Goal: Transaction & Acquisition: Subscribe to service/newsletter

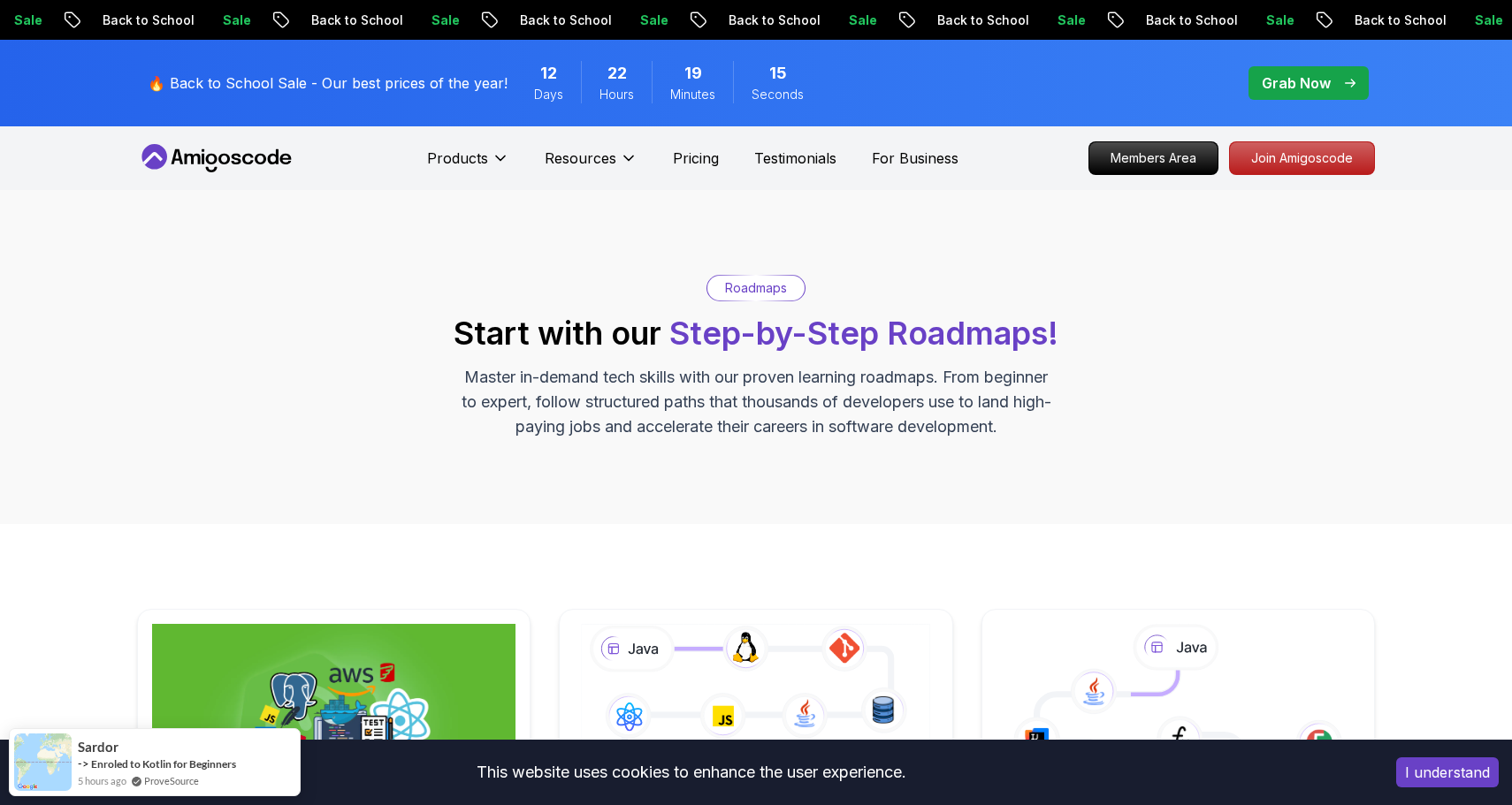
scroll to position [123, 0]
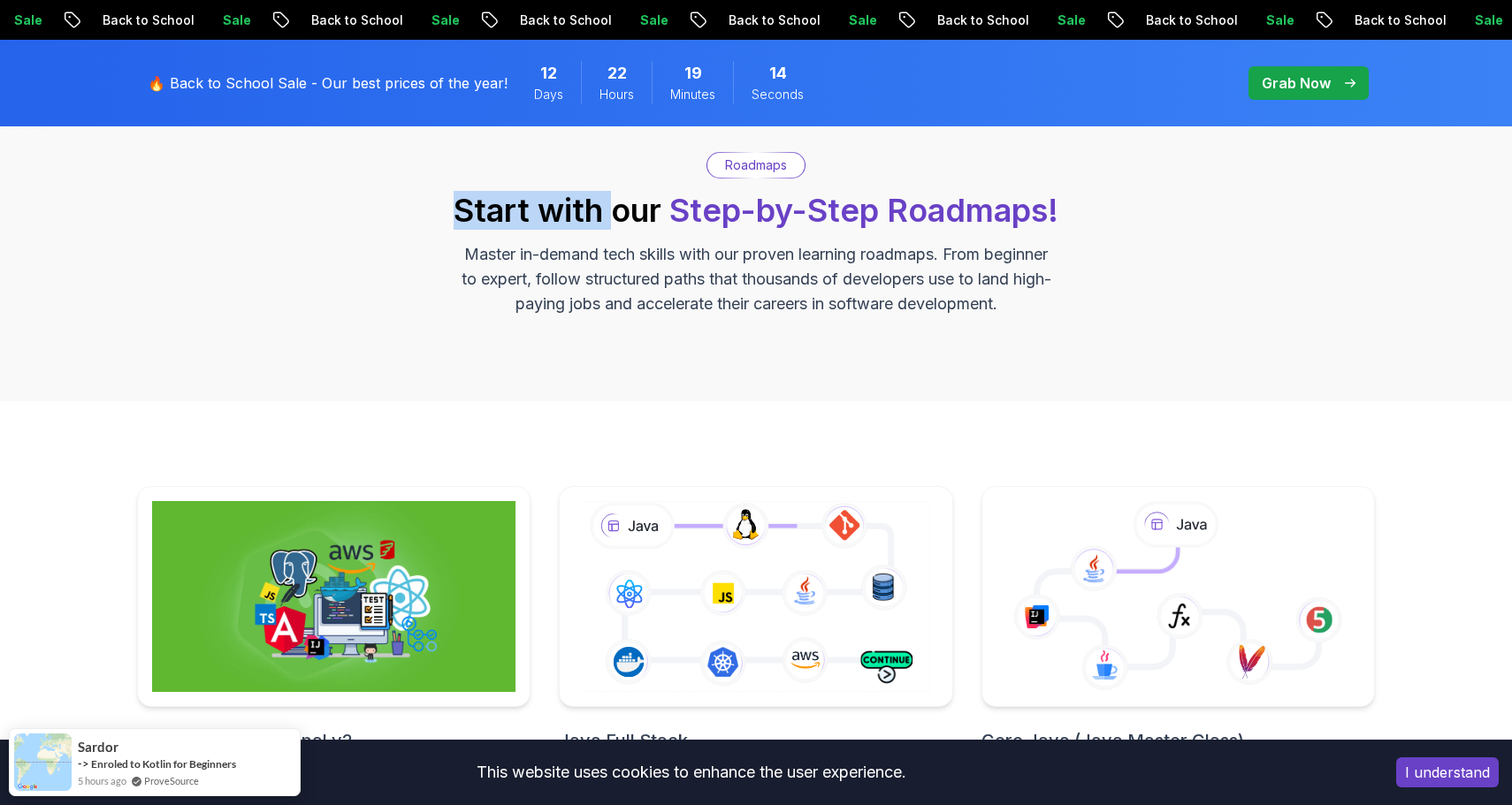
drag, startPoint x: 652, startPoint y: 215, endPoint x: 693, endPoint y: 223, distance: 41.8
click at [693, 223] on h2 "Start with our Step-by-Step Roadmaps!" at bounding box center [756, 210] width 605 height 36
click at [693, 223] on span "Step-by-Step Roadmaps!" at bounding box center [864, 210] width 389 height 39
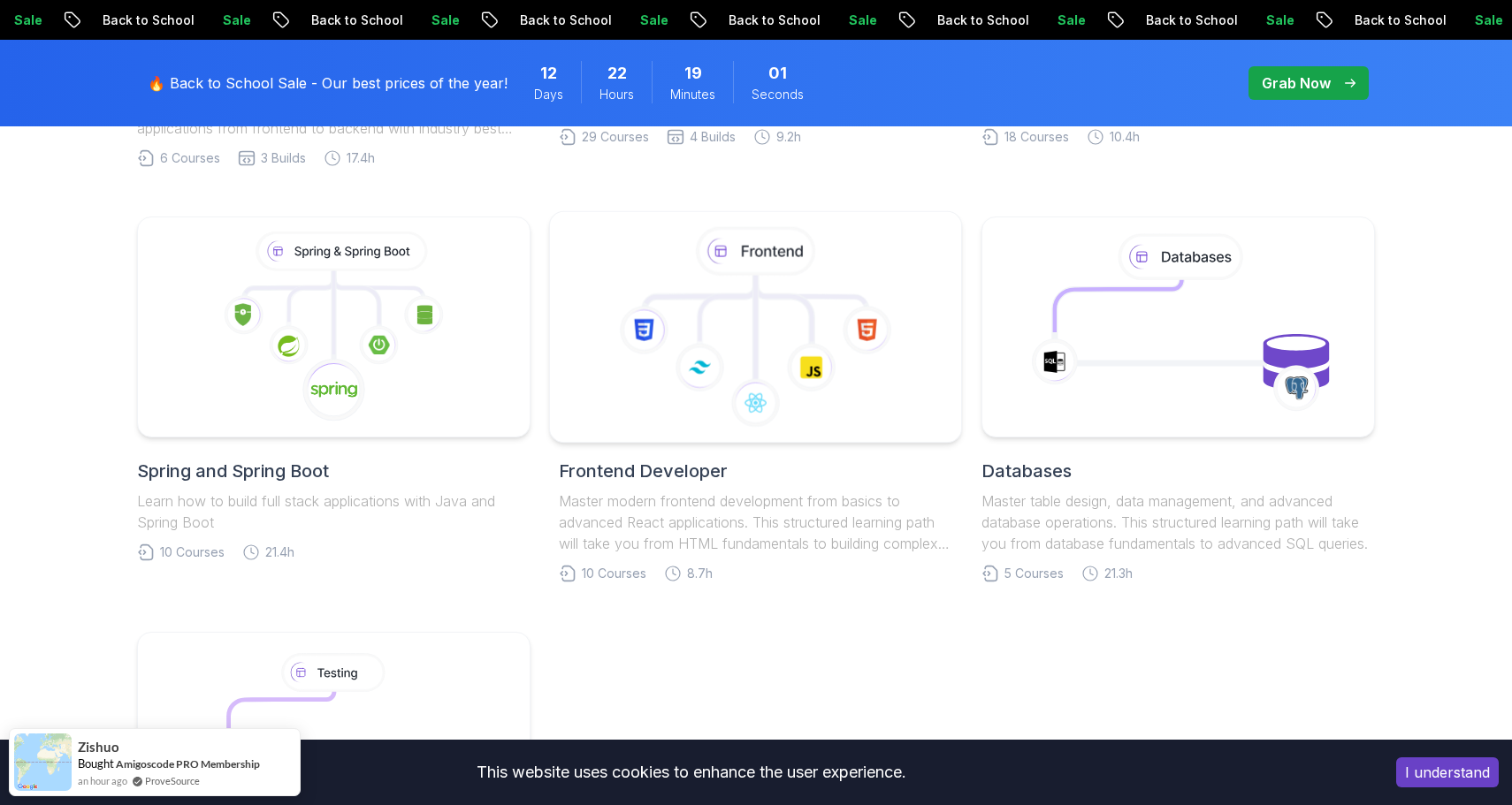
scroll to position [817, 0]
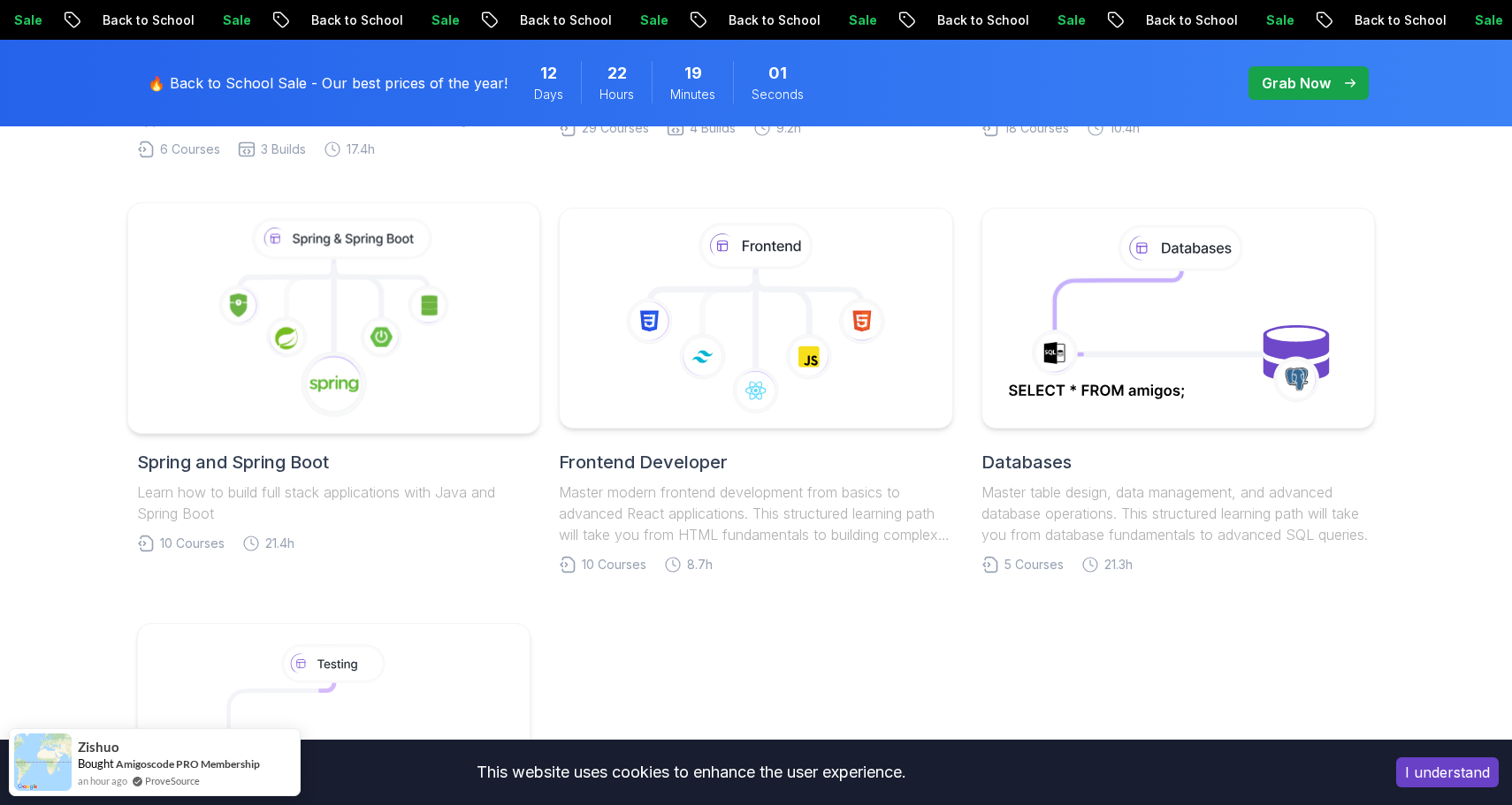
click at [414, 292] on icon at bounding box center [428, 305] width 42 height 42
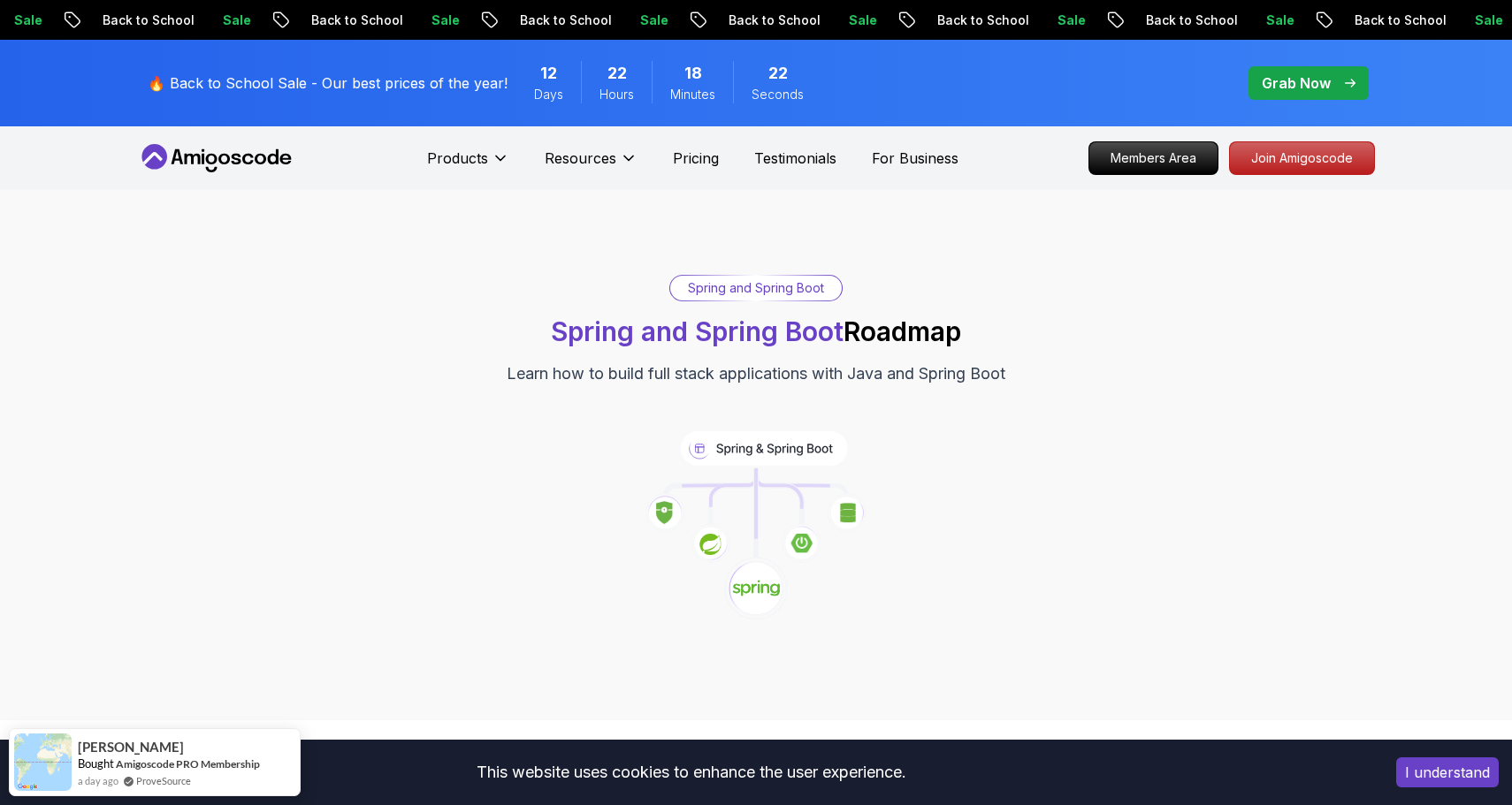
click at [723, 414] on div "Spring and Spring Boot Spring and Spring Boot Roadmap Learn how to build full s…" at bounding box center [756, 455] width 1237 height 361
click at [698, 446] on icon at bounding box center [764, 448] width 168 height 36
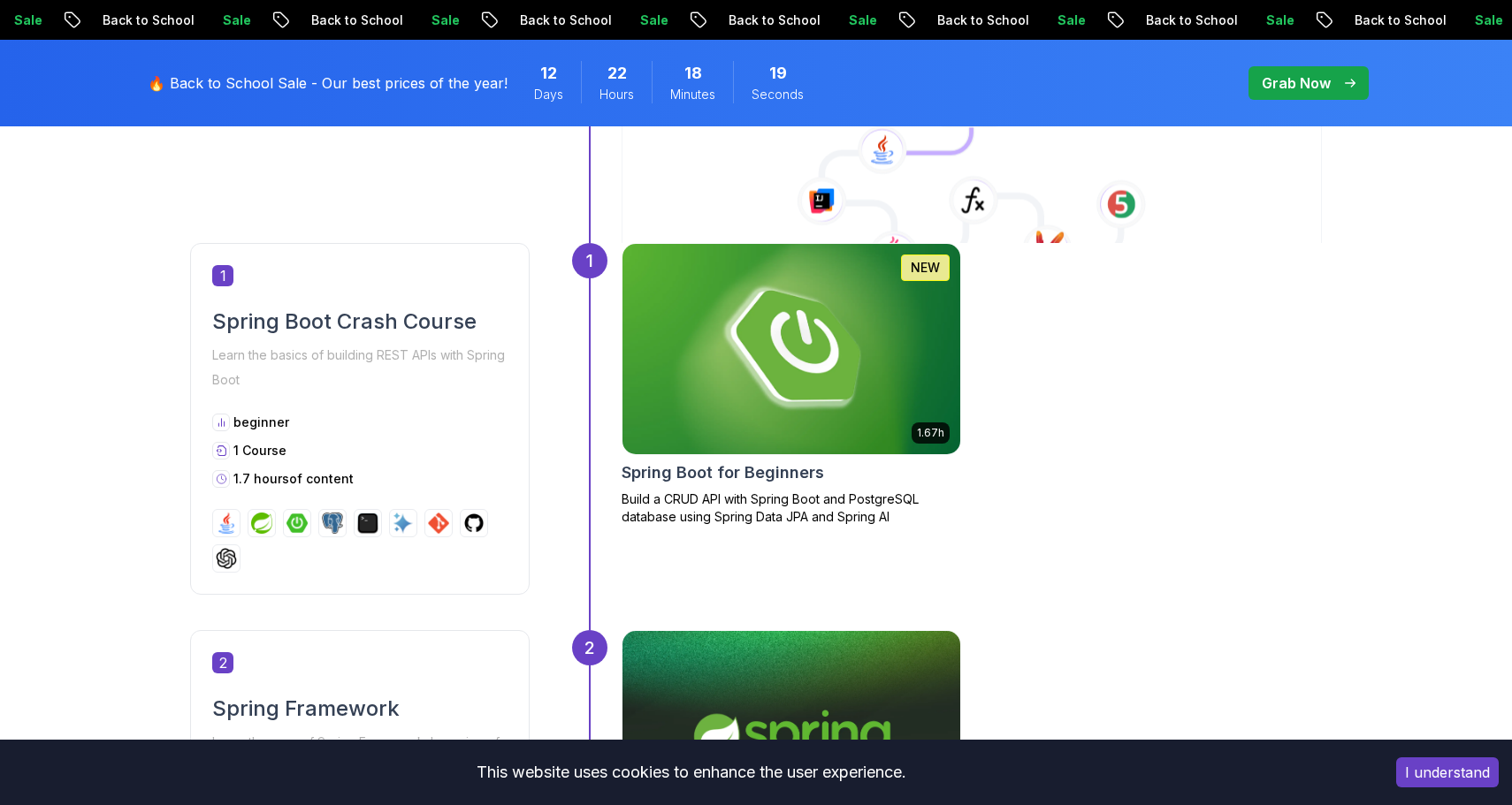
scroll to position [784, 0]
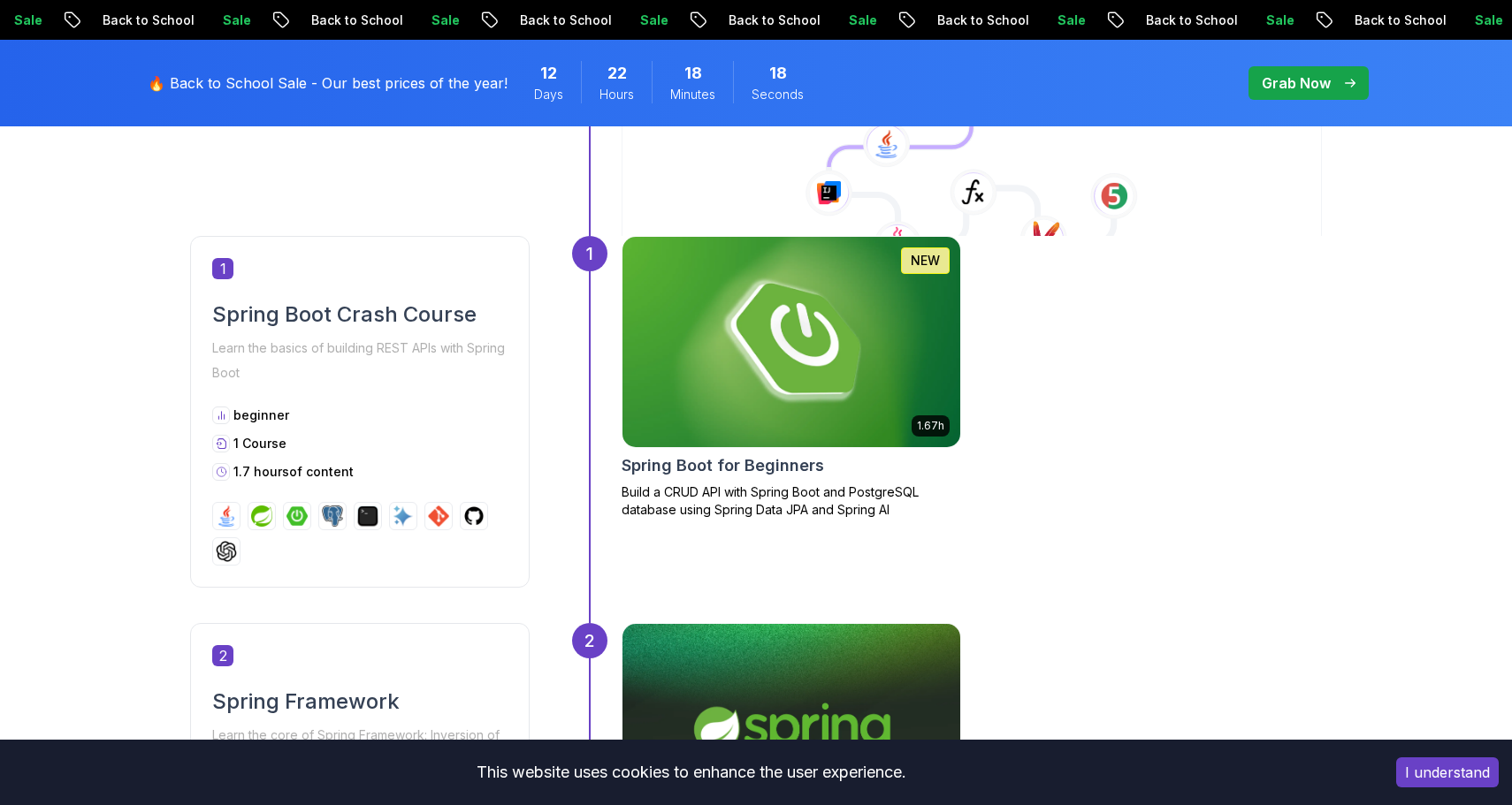
drag, startPoint x: 328, startPoint y: 313, endPoint x: 360, endPoint y: 364, distance: 60.2
click at [330, 318] on h2 "Spring Boot Crash Course" at bounding box center [359, 314] width 295 height 28
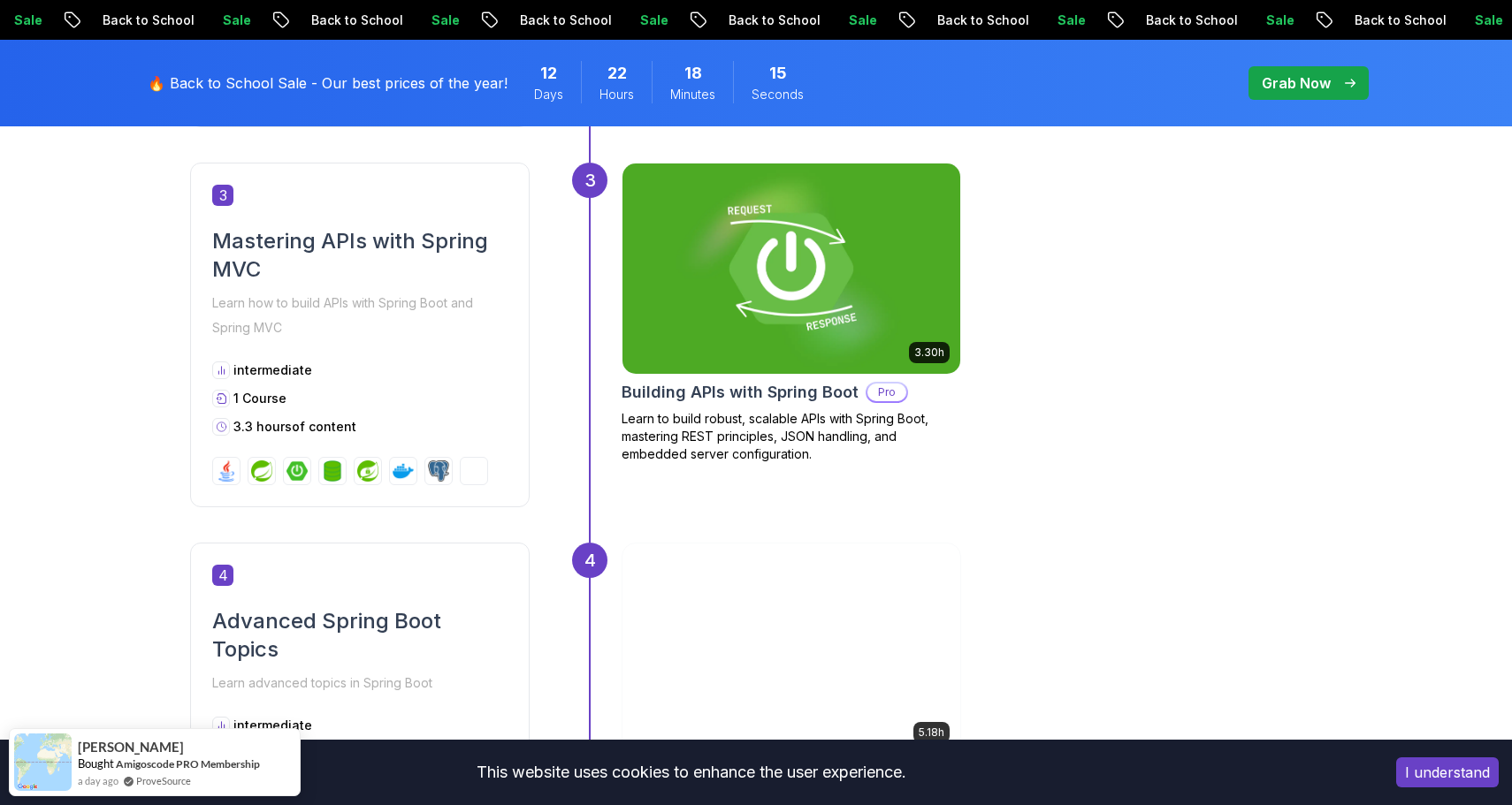
scroll to position [1599, 0]
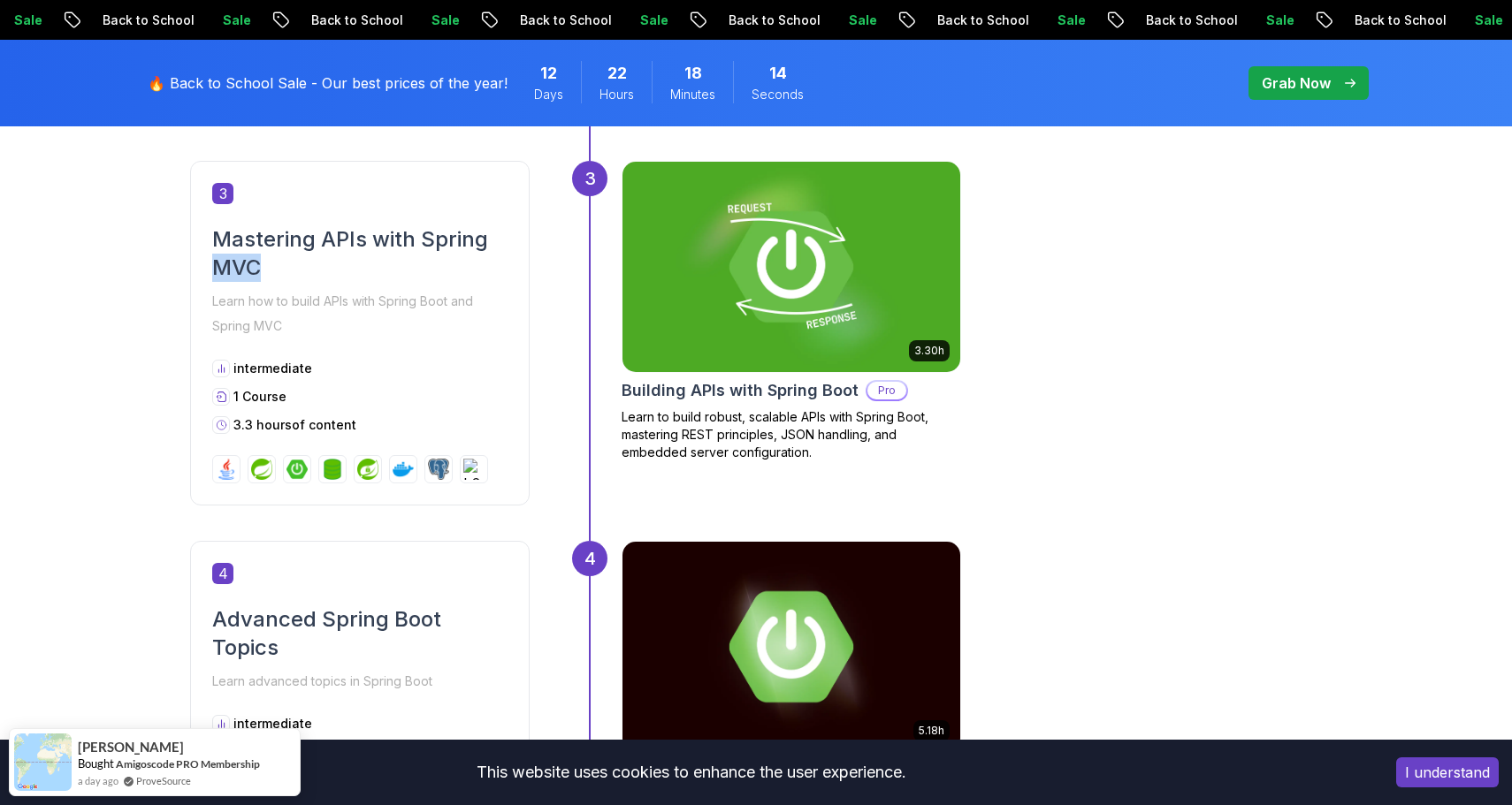
drag, startPoint x: 203, startPoint y: 260, endPoint x: 337, endPoint y: 261, distance: 134.0
click at [337, 261] on div "3 Mastering APIs with Spring MVC Learn how to build APIs with Spring Boot and S…" at bounding box center [359, 333] width 340 height 344
click at [337, 261] on h2 "Mastering APIs with Spring MVC" at bounding box center [359, 253] width 295 height 56
drag, startPoint x: 209, startPoint y: 252, endPoint x: 310, endPoint y: 255, distance: 101.0
click at [310, 255] on div "3 Mastering APIs with Spring MVC Learn how to build APIs with Spring Boot and S…" at bounding box center [359, 333] width 340 height 344
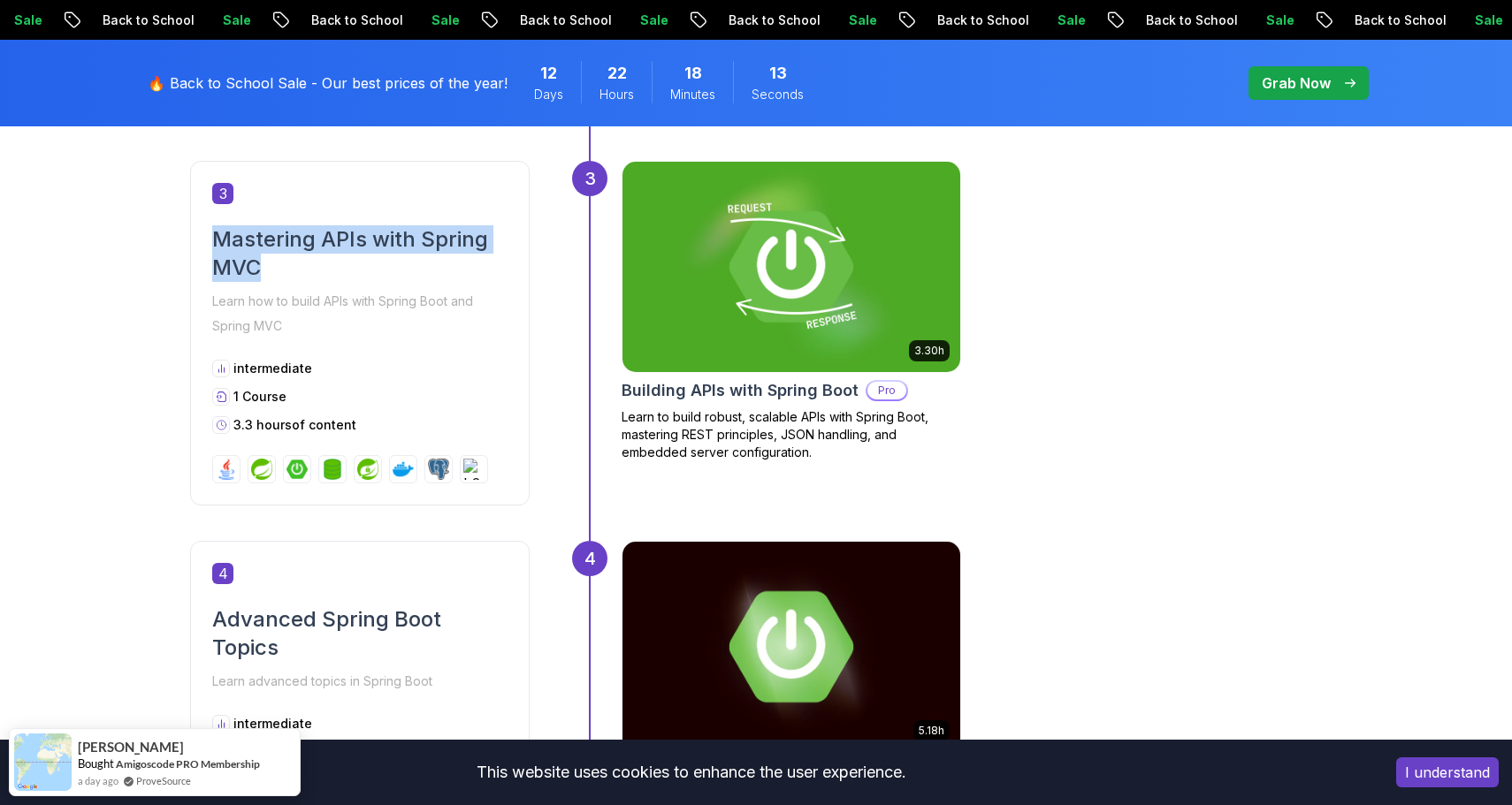
click at [312, 257] on h2 "Mastering APIs with Spring MVC" at bounding box center [359, 253] width 295 height 56
drag, startPoint x: 233, startPoint y: 242, endPoint x: 328, endPoint y: 263, distance: 97.3
click at [312, 256] on h2 "Mastering APIs with Spring MVC" at bounding box center [359, 253] width 295 height 56
click at [328, 263] on h2 "Mastering APIs with Spring MVC" at bounding box center [359, 253] width 295 height 56
drag, startPoint x: 255, startPoint y: 261, endPoint x: 209, endPoint y: 257, distance: 46.2
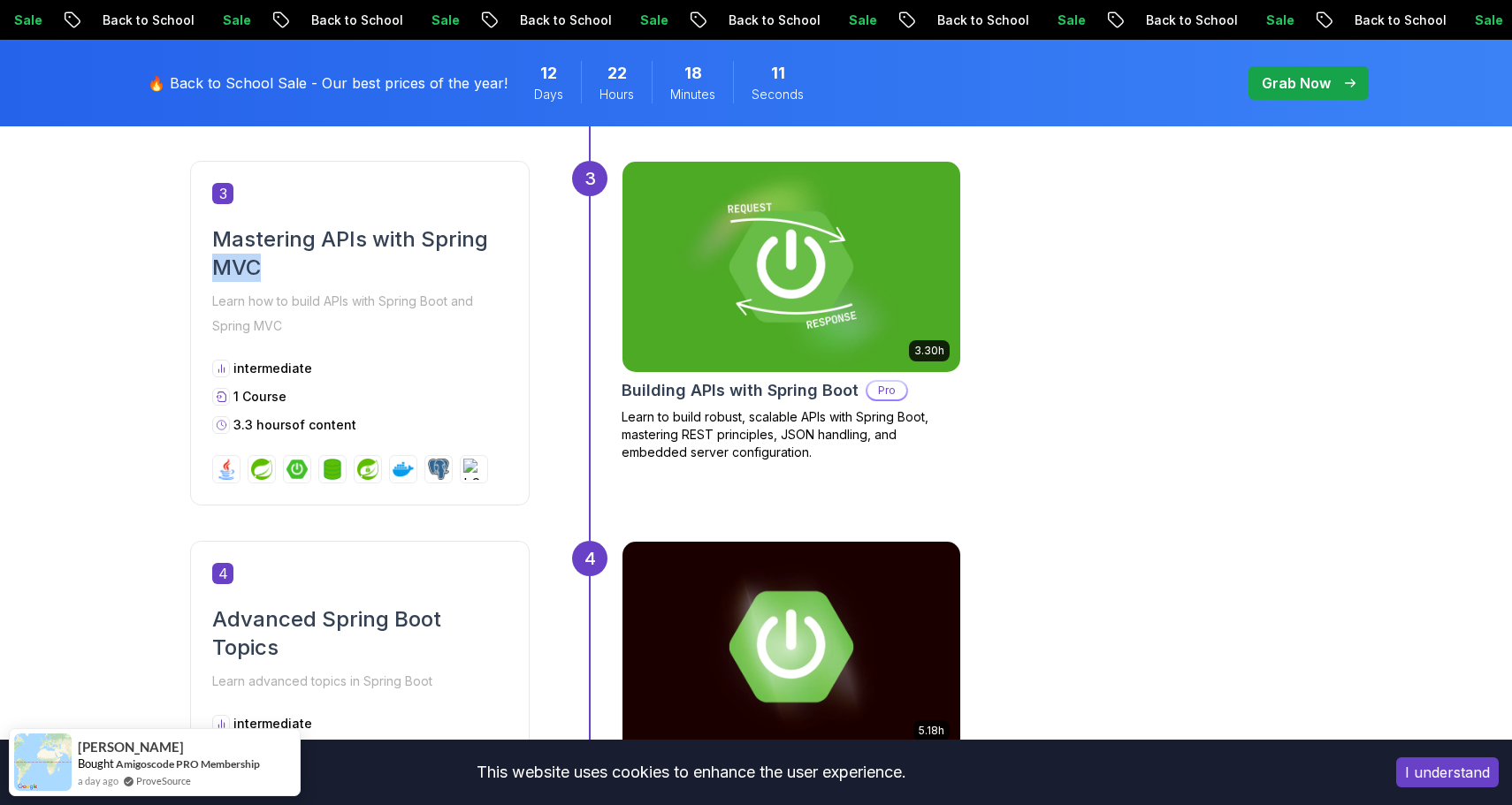
click at [209, 257] on div "3 Mastering APIs with Spring MVC Learn how to build APIs with Spring Boot and S…" at bounding box center [359, 333] width 340 height 344
drag, startPoint x: 233, startPoint y: 373, endPoint x: 325, endPoint y: 405, distance: 97.4
click at [324, 405] on div "intermediate 1 Course 3.3 hours of content" at bounding box center [359, 397] width 295 height 75
click at [325, 405] on div "intermediate 1 Course 3.3 hours of content" at bounding box center [359, 397] width 295 height 75
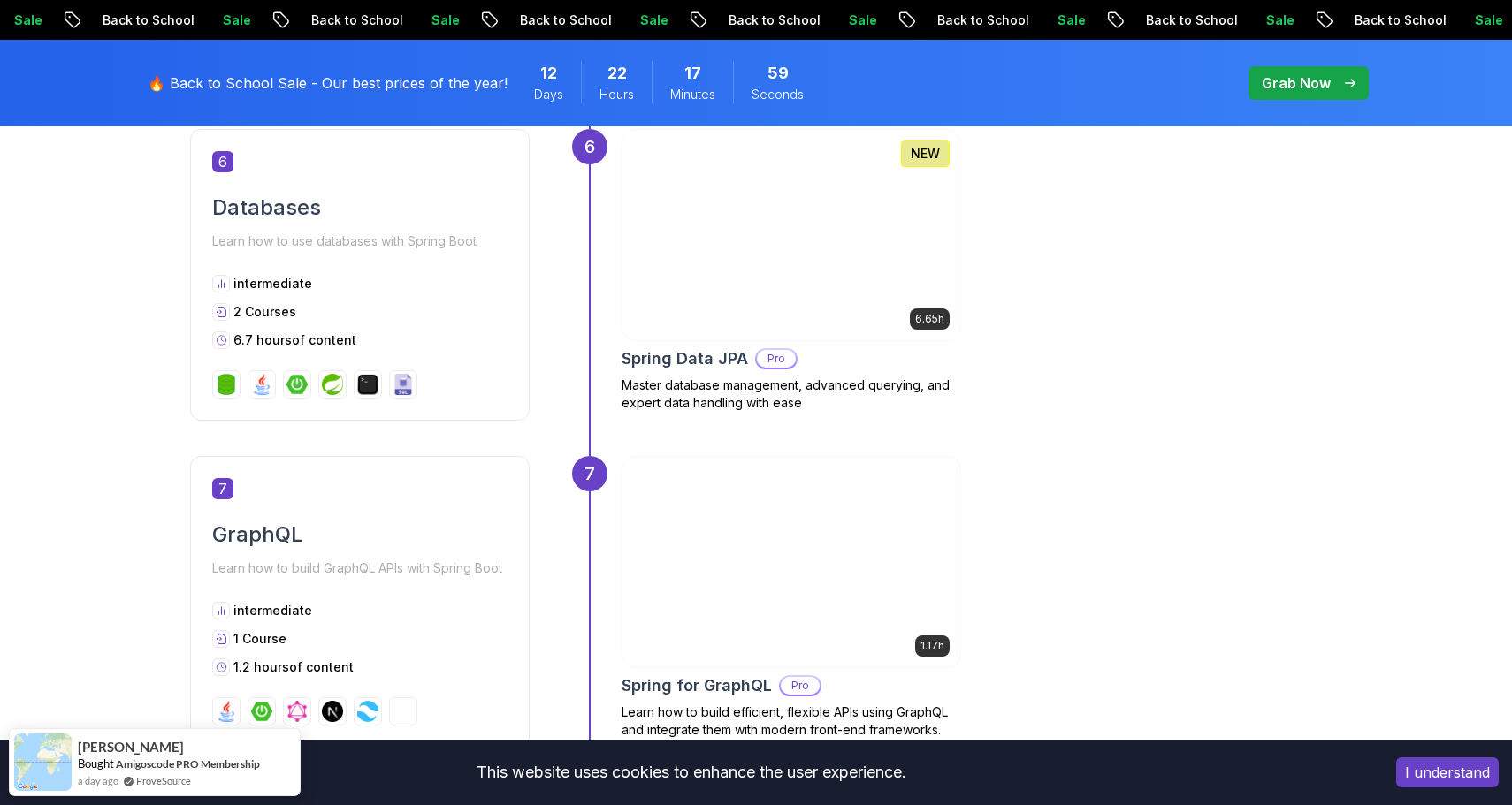
scroll to position [2720, 0]
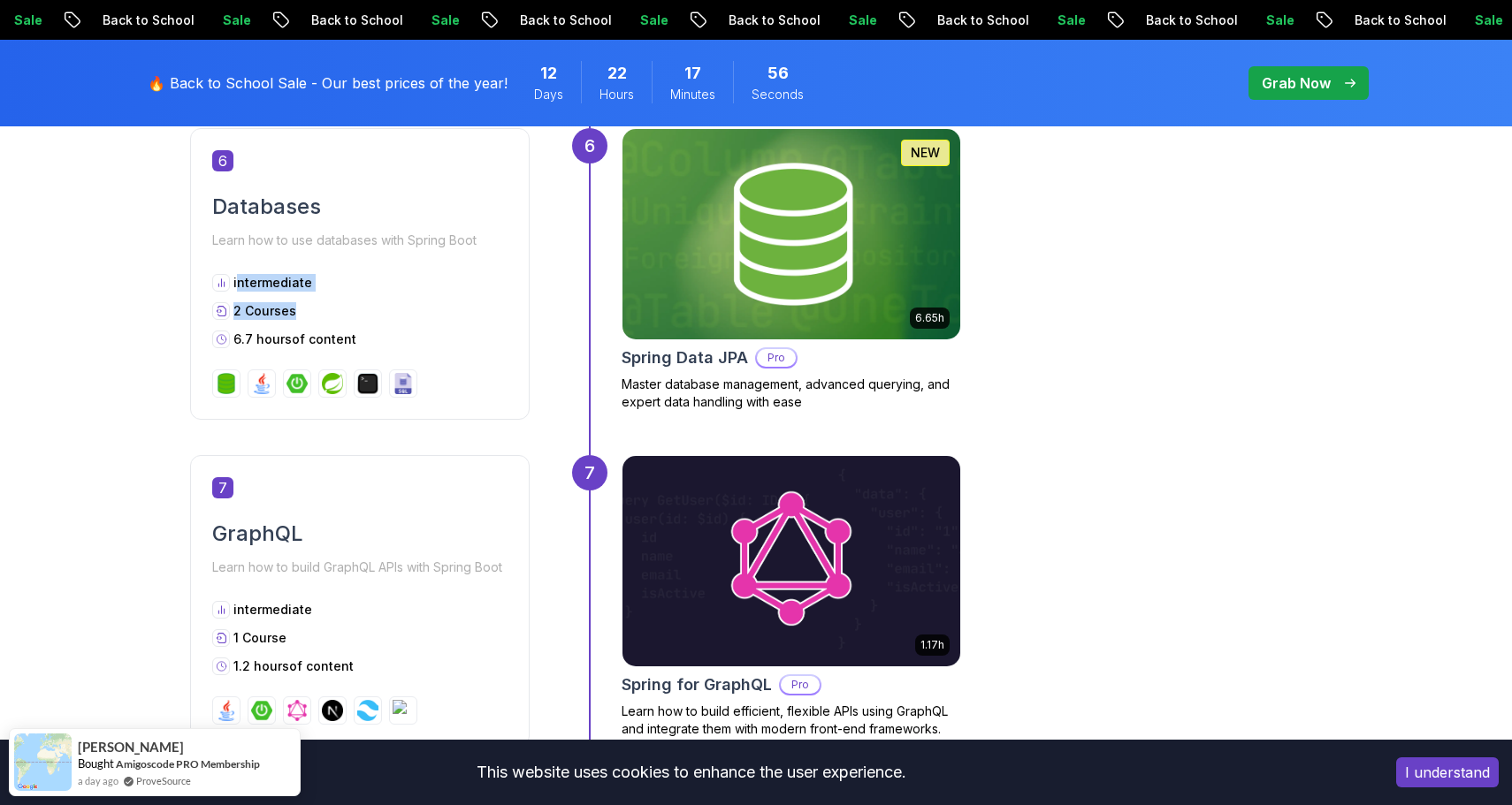
drag, startPoint x: 237, startPoint y: 279, endPoint x: 304, endPoint y: 304, distance: 71.5
click at [304, 304] on div "intermediate 2 Courses 6.7 hours of content" at bounding box center [359, 311] width 295 height 75
click at [304, 304] on div "2 Courses" at bounding box center [359, 312] width 295 height 17
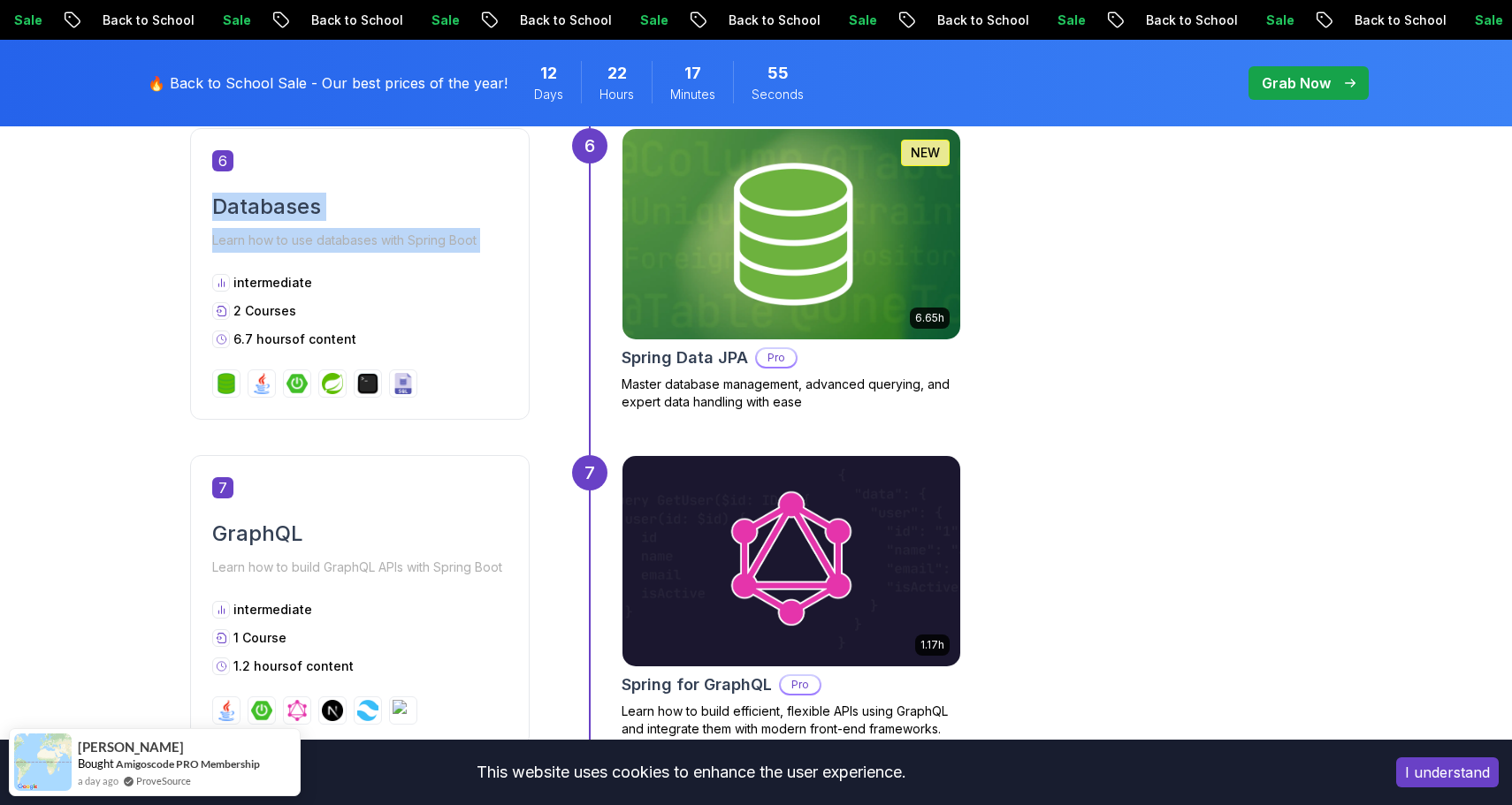
drag, startPoint x: 194, startPoint y: 218, endPoint x: 369, endPoint y: 263, distance: 180.7
click at [369, 263] on div "6 Databases Learn how to use databases with Spring Boot intermediate 2 Courses …" at bounding box center [359, 274] width 340 height 292
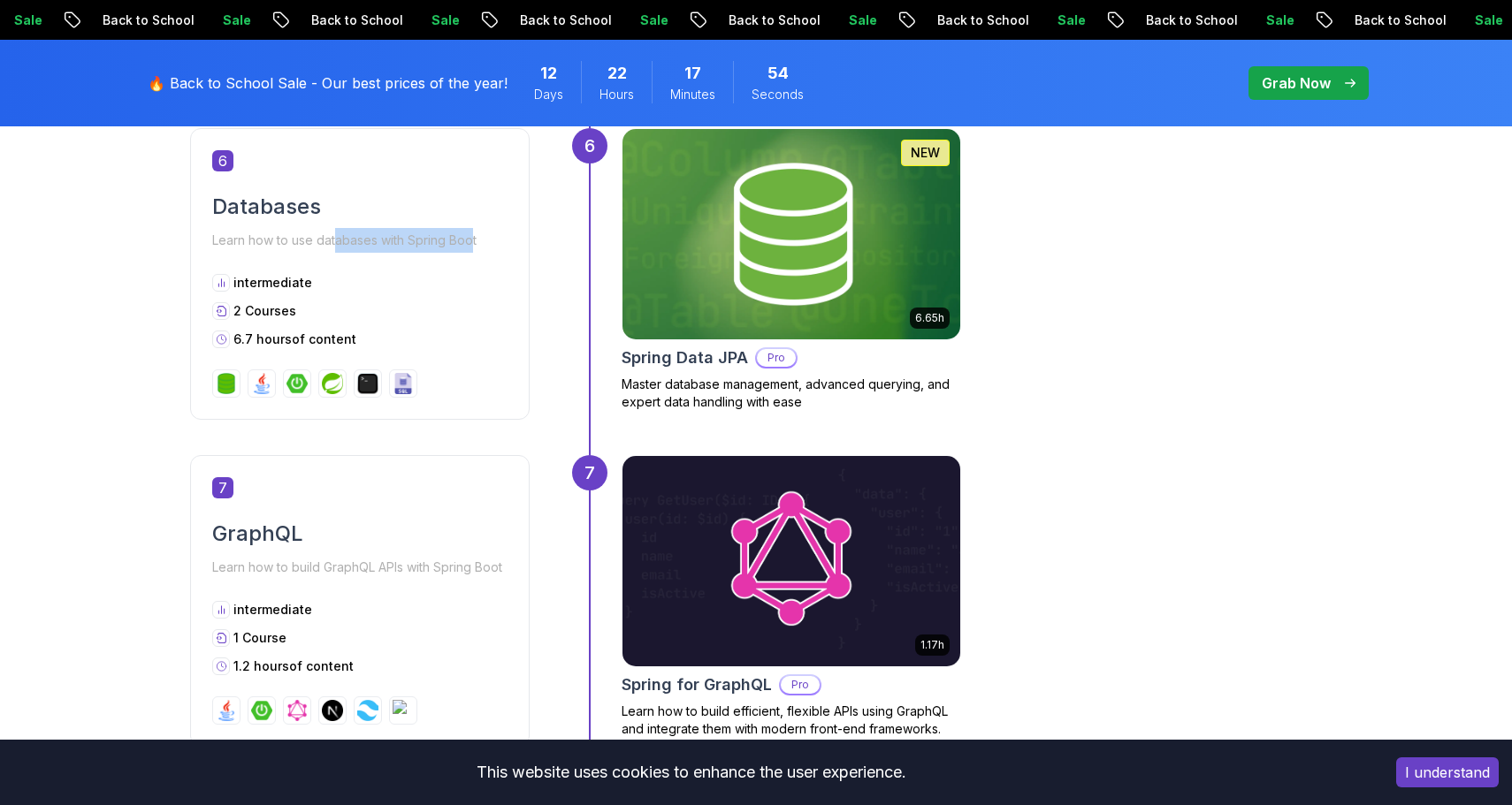
drag, startPoint x: 338, startPoint y: 246, endPoint x: 476, endPoint y: 246, distance: 138.0
click at [475, 246] on p "Learn how to use databases with Spring Boot" at bounding box center [359, 241] width 295 height 25
click at [476, 246] on p "Learn how to use databases with Spring Boot" at bounding box center [359, 241] width 295 height 25
drag, startPoint x: 369, startPoint y: 236, endPoint x: 435, endPoint y: 236, distance: 66.0
click at [427, 236] on p "Learn how to use databases with Spring Boot" at bounding box center [359, 241] width 295 height 25
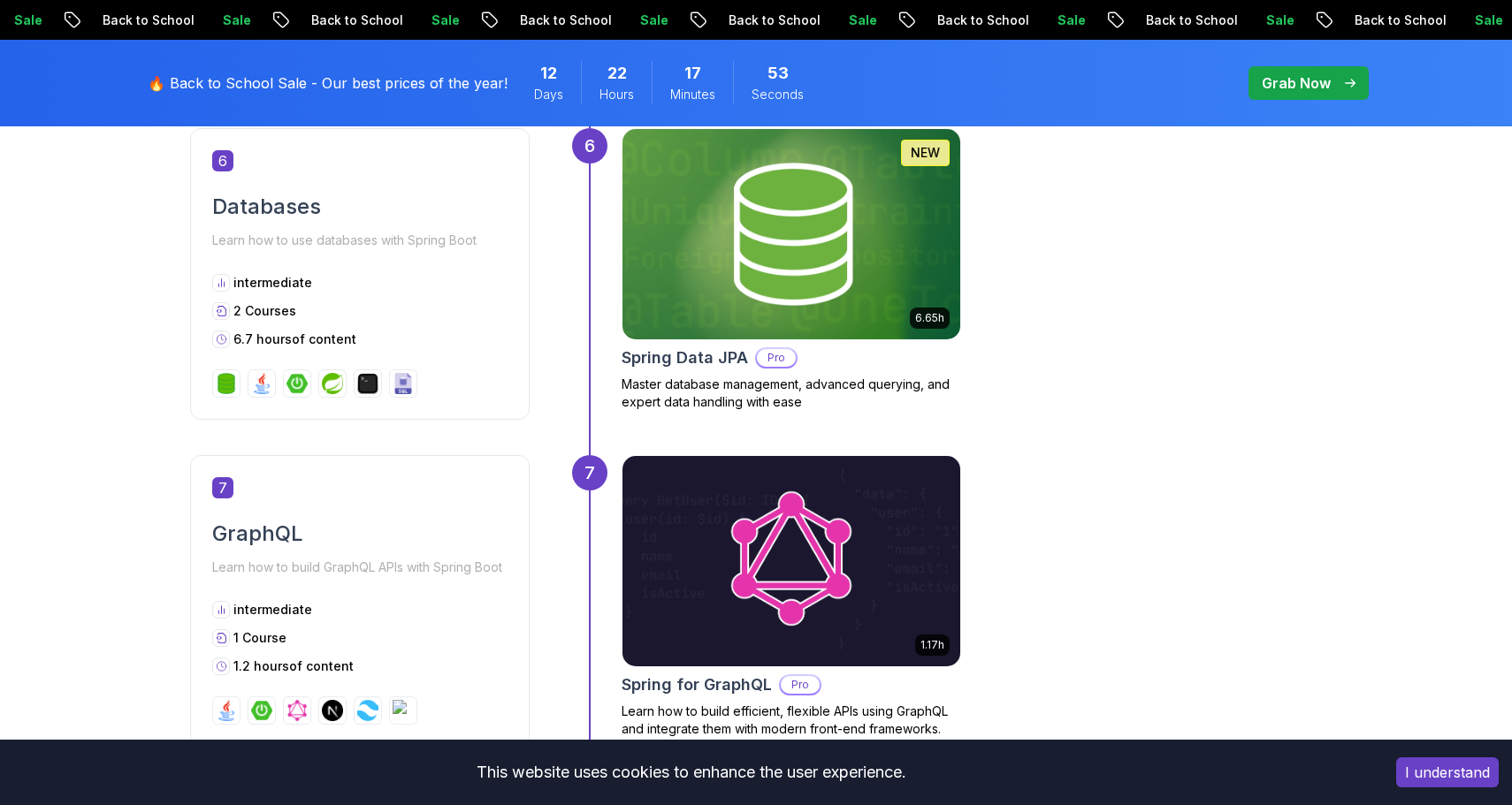
click at [435, 236] on p "Learn how to use databases with Spring Boot" at bounding box center [359, 241] width 295 height 25
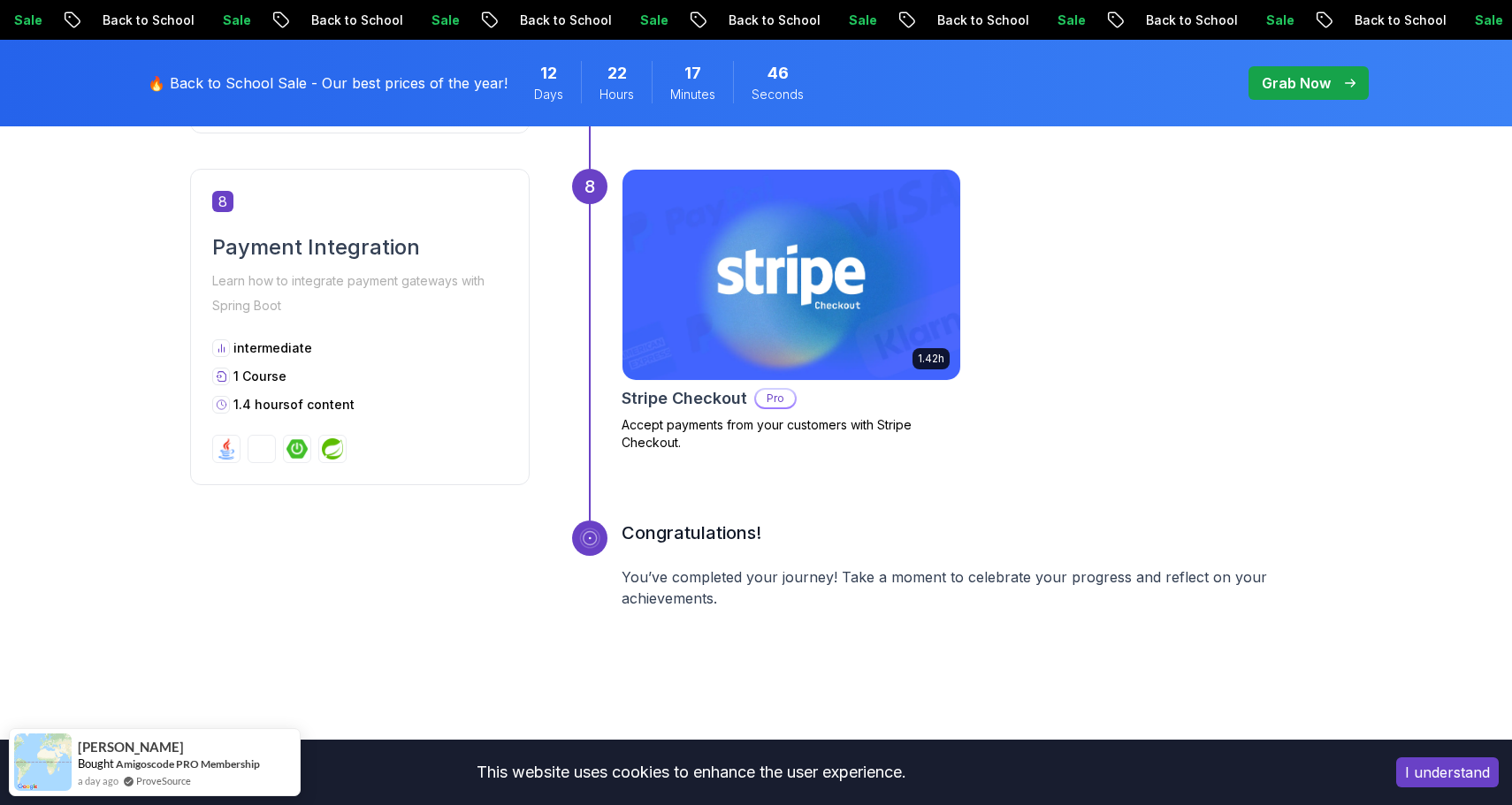
scroll to position [3357, 0]
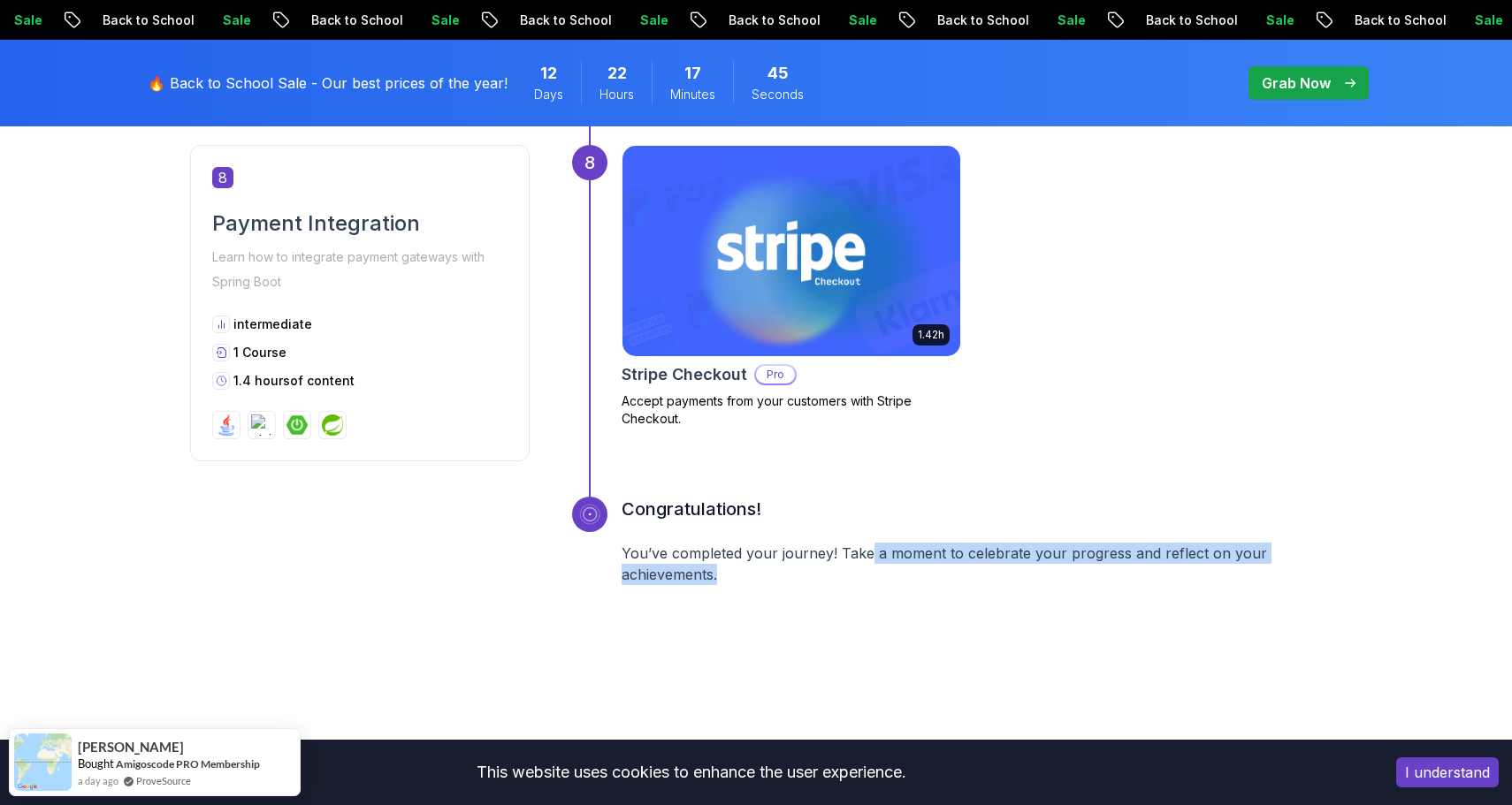
drag, startPoint x: 867, startPoint y: 563, endPoint x: 920, endPoint y: 563, distance: 53.0
click at [920, 563] on p "You’ve completed your journey! Take a moment to celebrate your progress and ref…" at bounding box center [971, 564] width 700 height 43
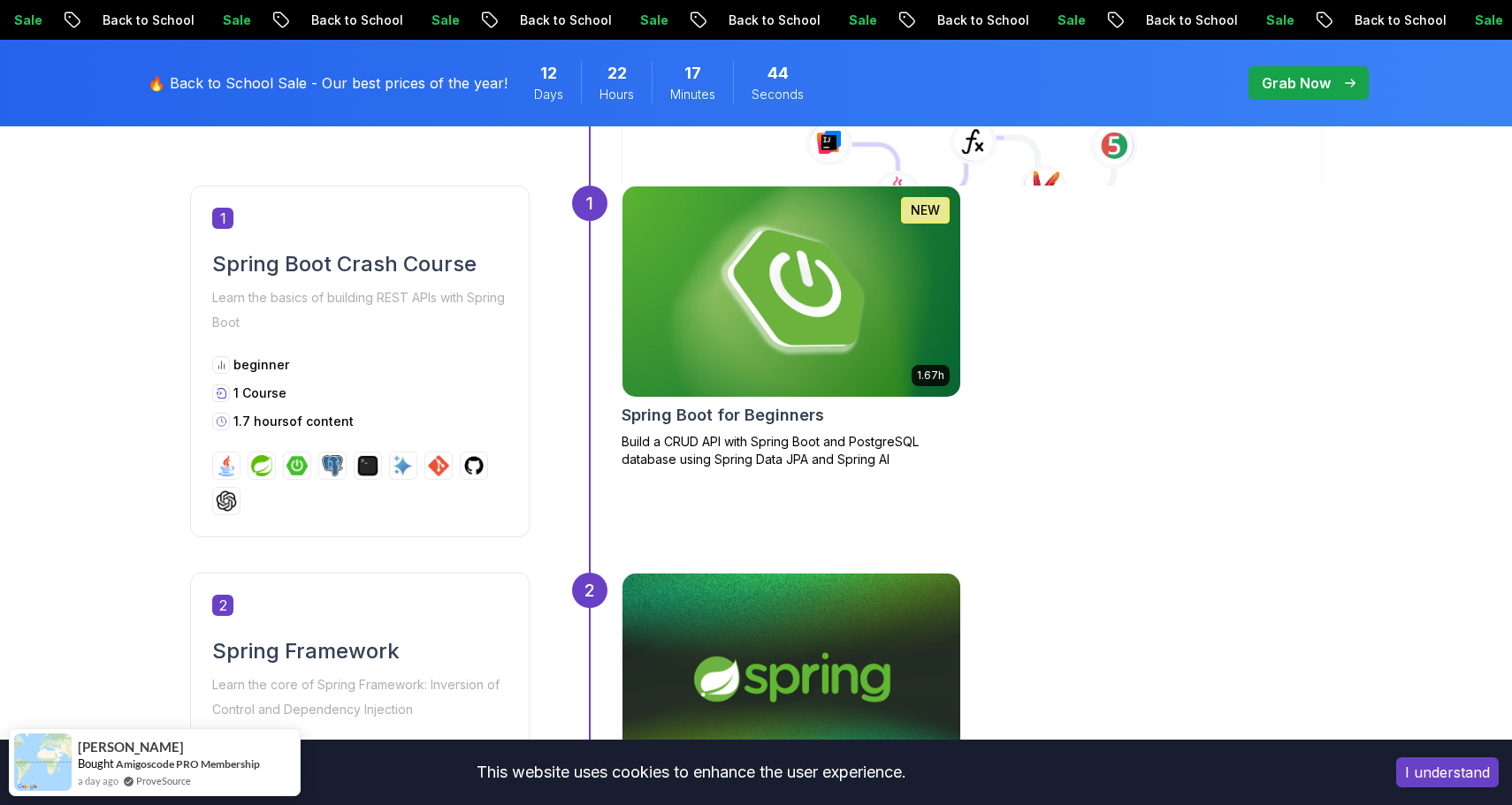
scroll to position [690, 0]
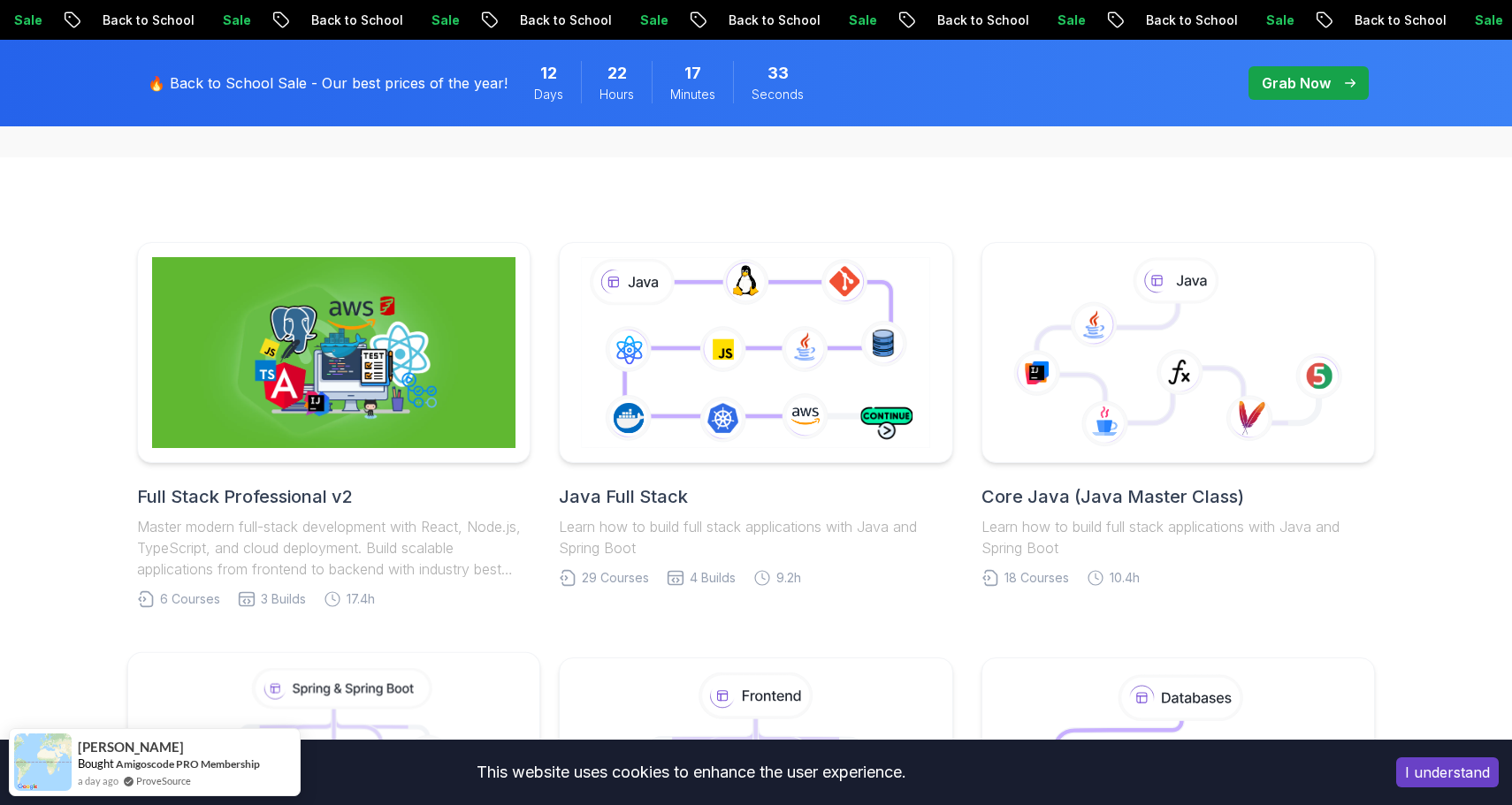
scroll to position [307, 0]
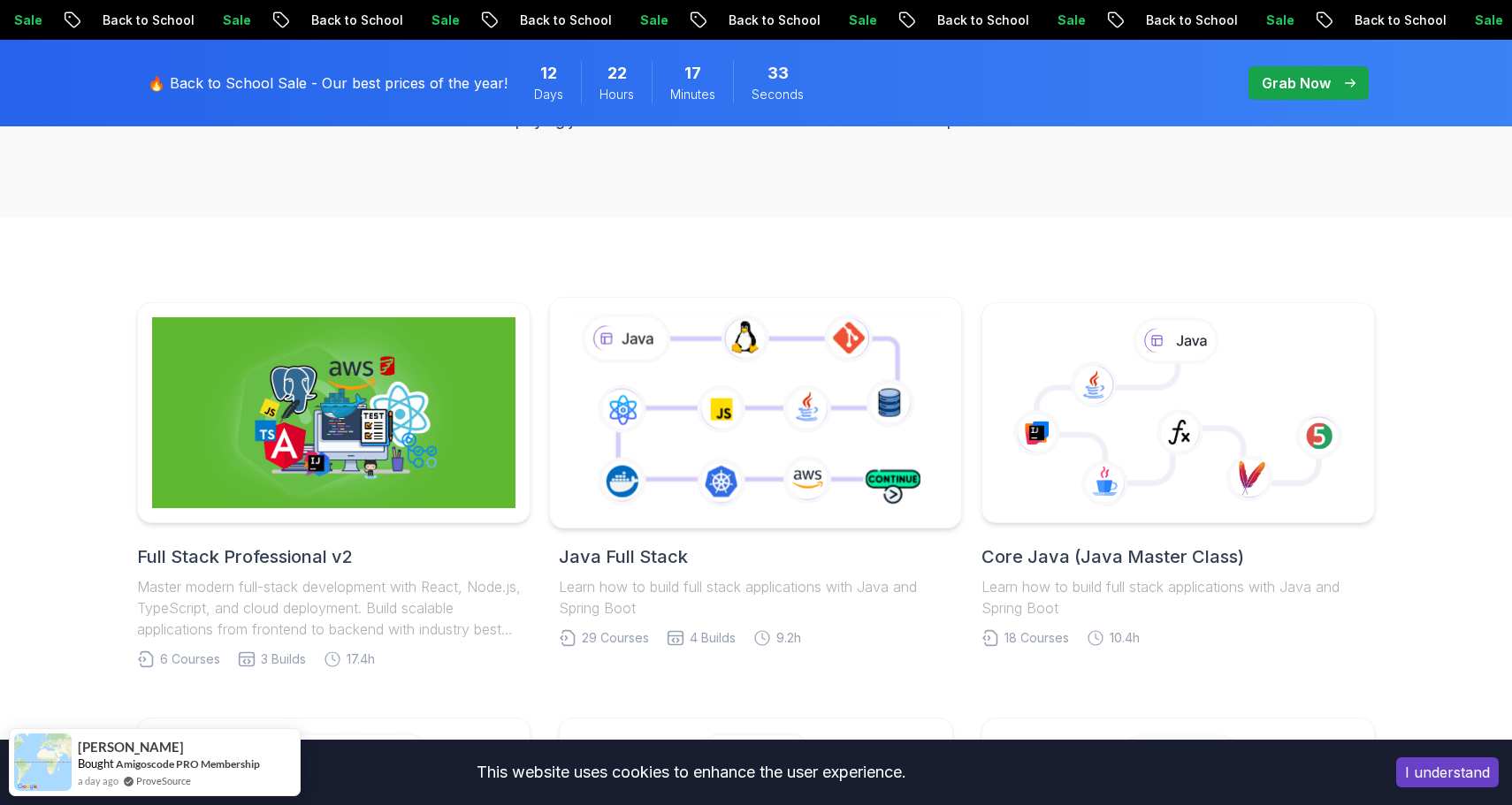
click at [723, 466] on icon at bounding box center [756, 412] width 374 height 208
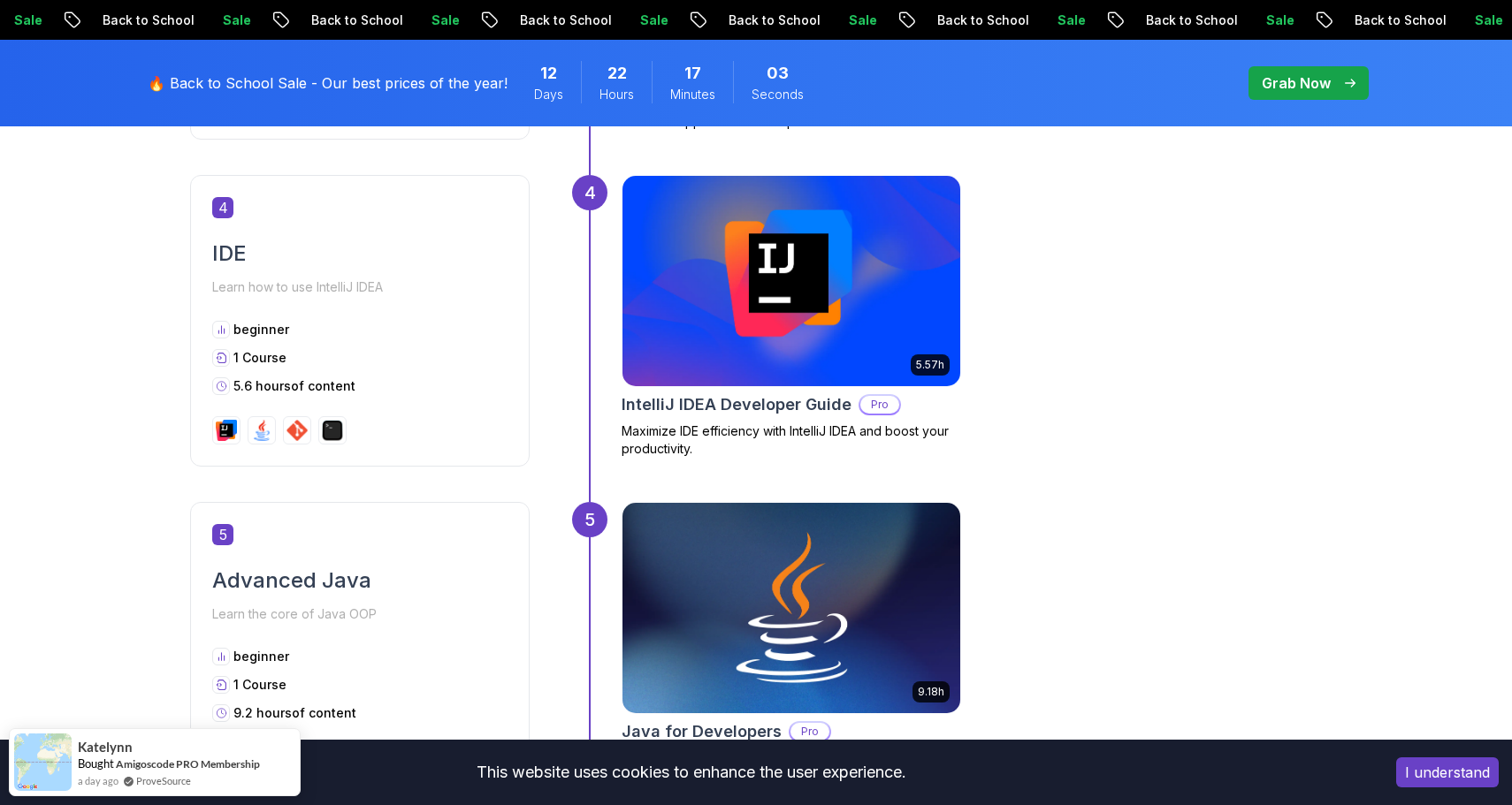
scroll to position [2156, 0]
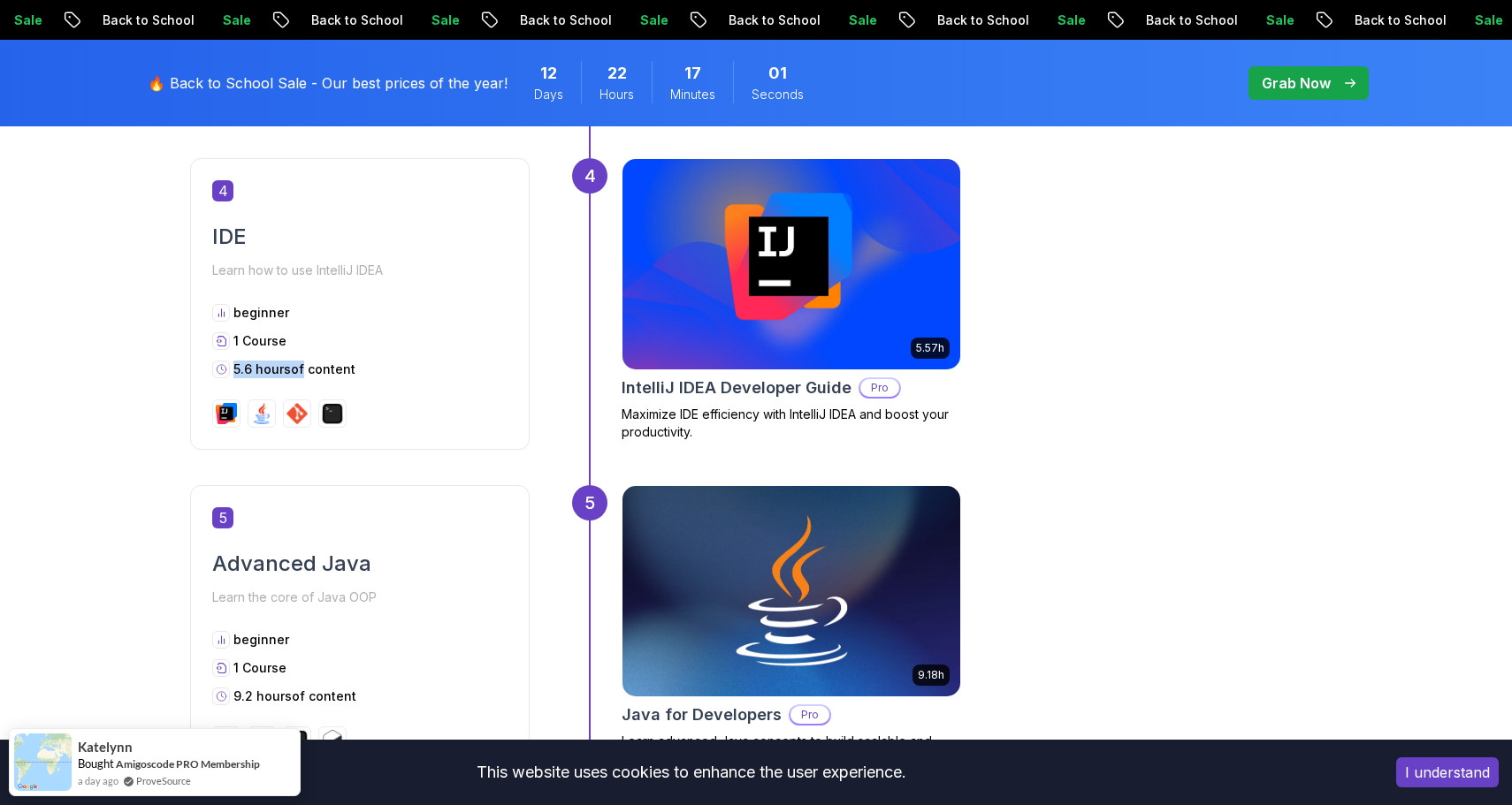
drag, startPoint x: 233, startPoint y: 363, endPoint x: 307, endPoint y: 368, distance: 74.2
click at [307, 368] on p "5.6 hours of content" at bounding box center [294, 370] width 122 height 17
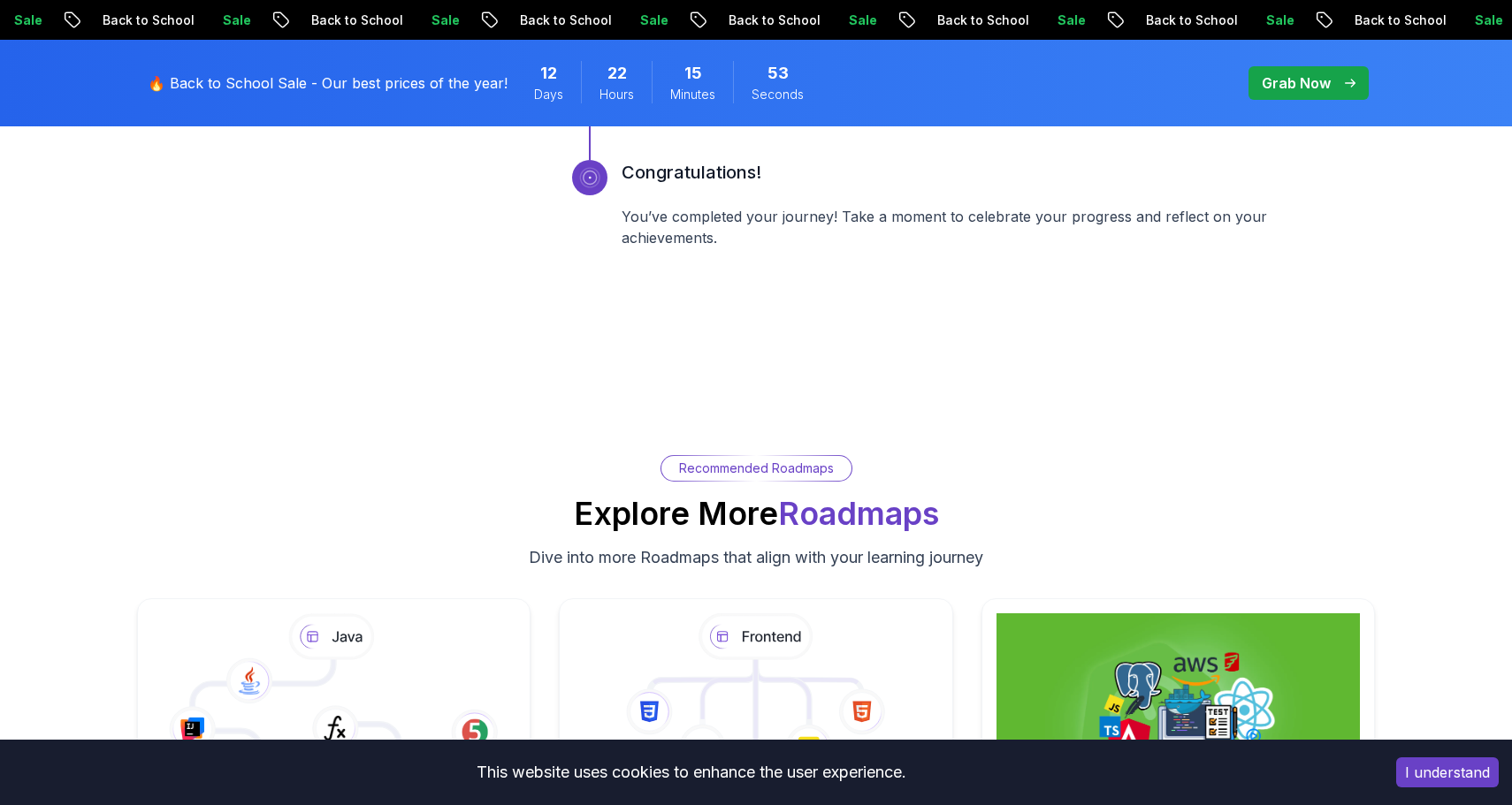
scroll to position [7753, 0]
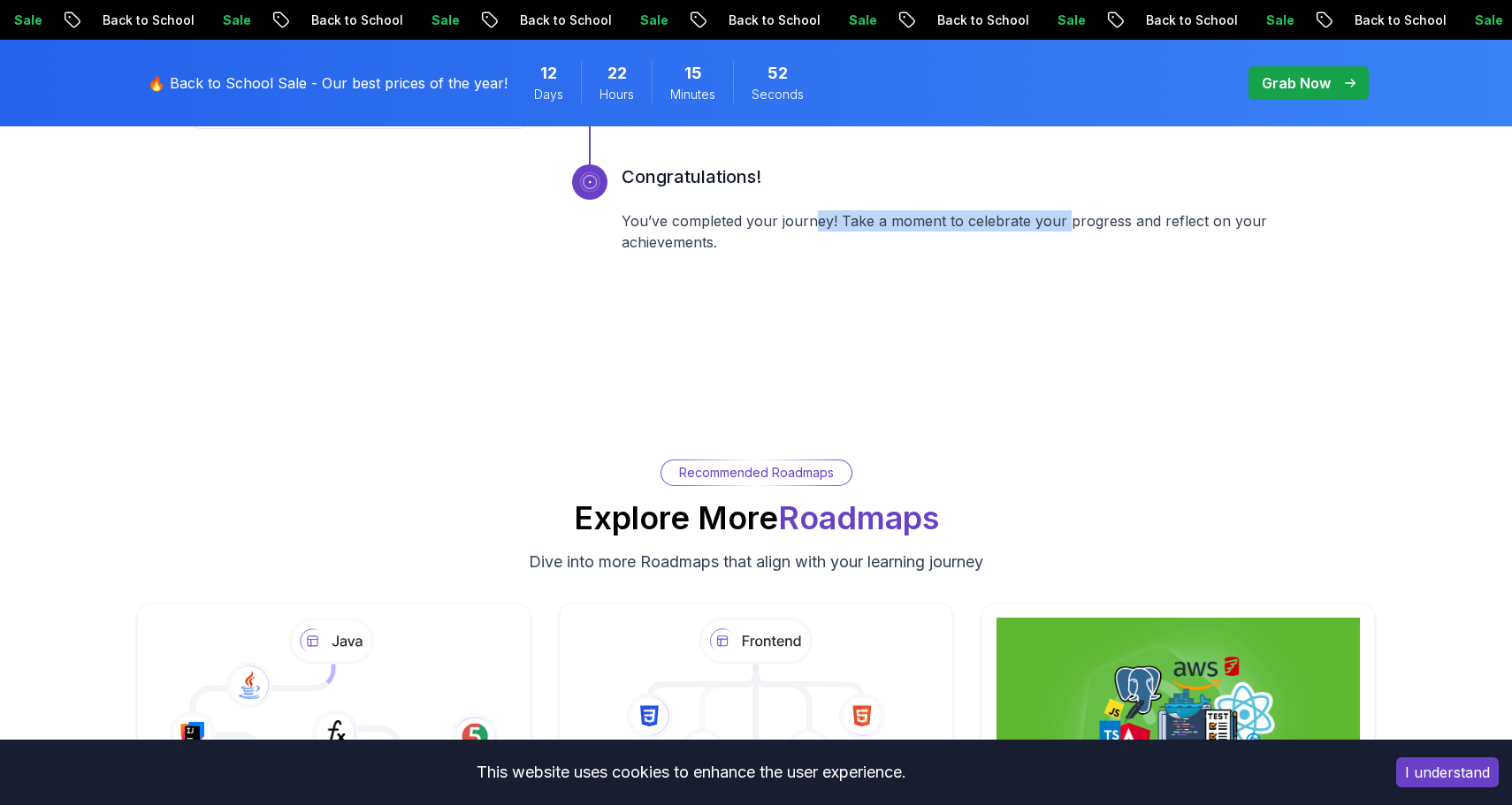
drag, startPoint x: 1006, startPoint y: 224, endPoint x: 1065, endPoint y: 225, distance: 59.0
click at [1065, 225] on p "You’ve completed your journey! Take a moment to celebrate your progress and ref…" at bounding box center [971, 231] width 700 height 43
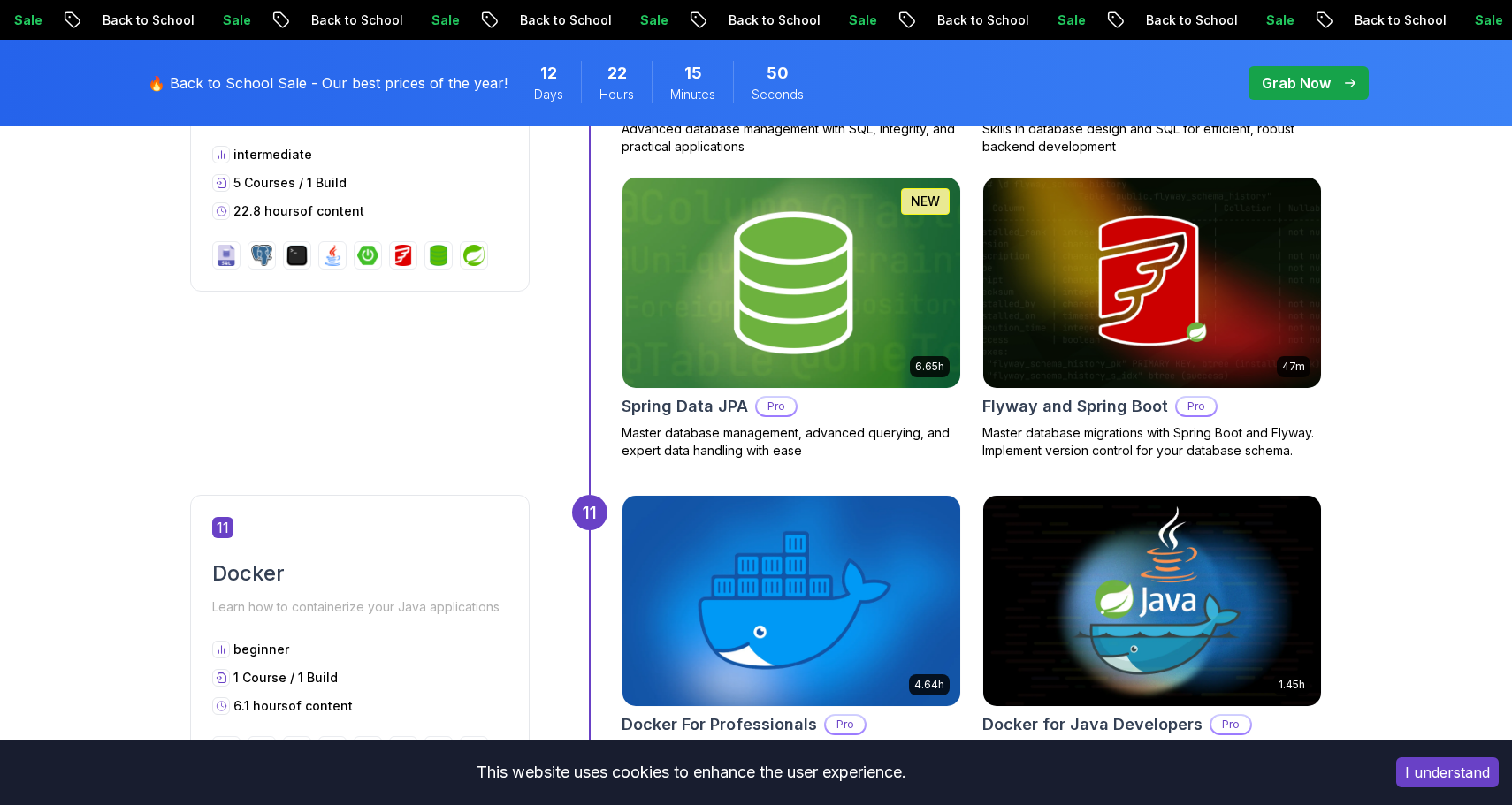
scroll to position [4891, 0]
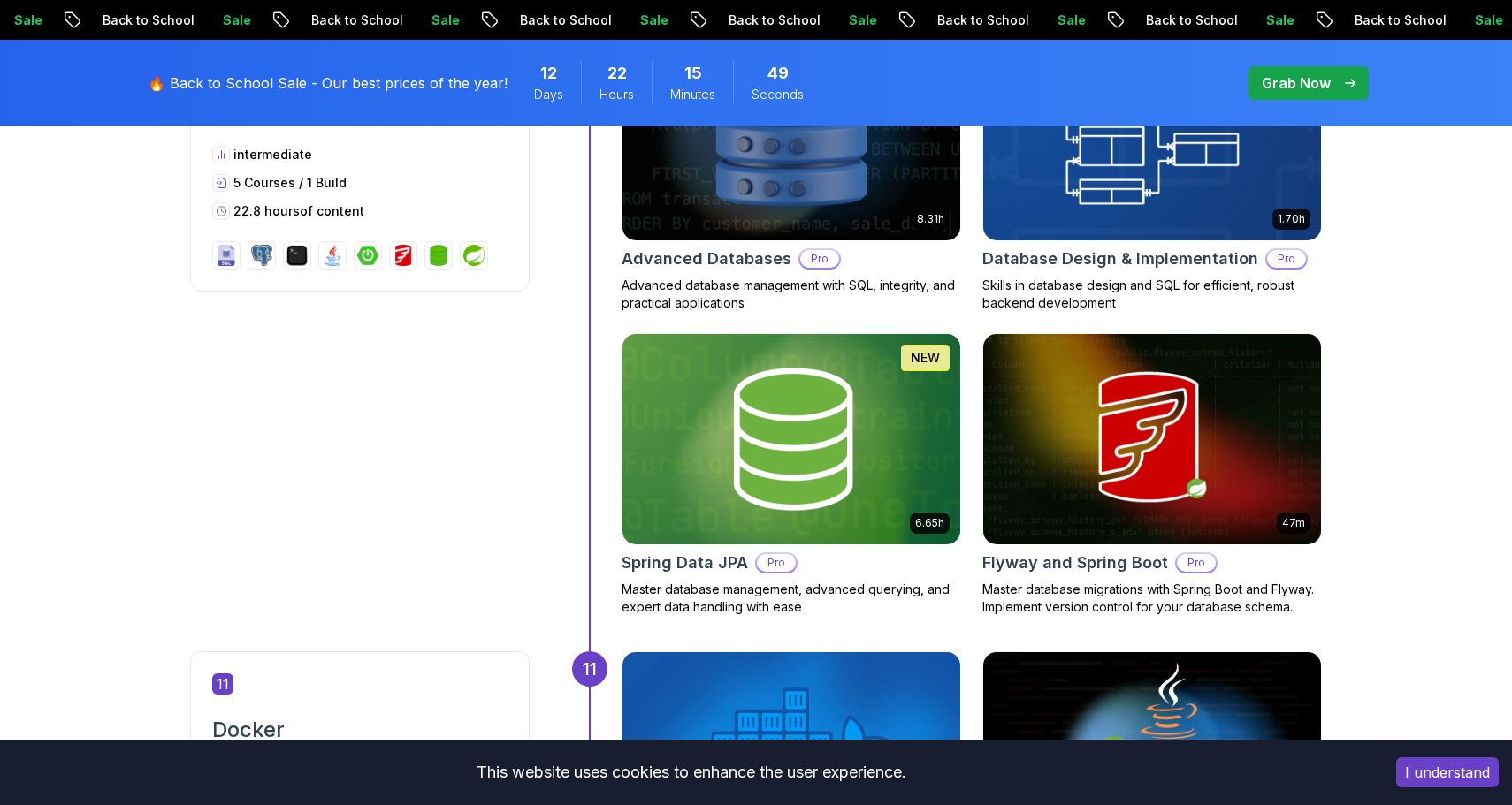
click at [1310, 86] on p "Grab Now" at bounding box center [1295, 83] width 69 height 21
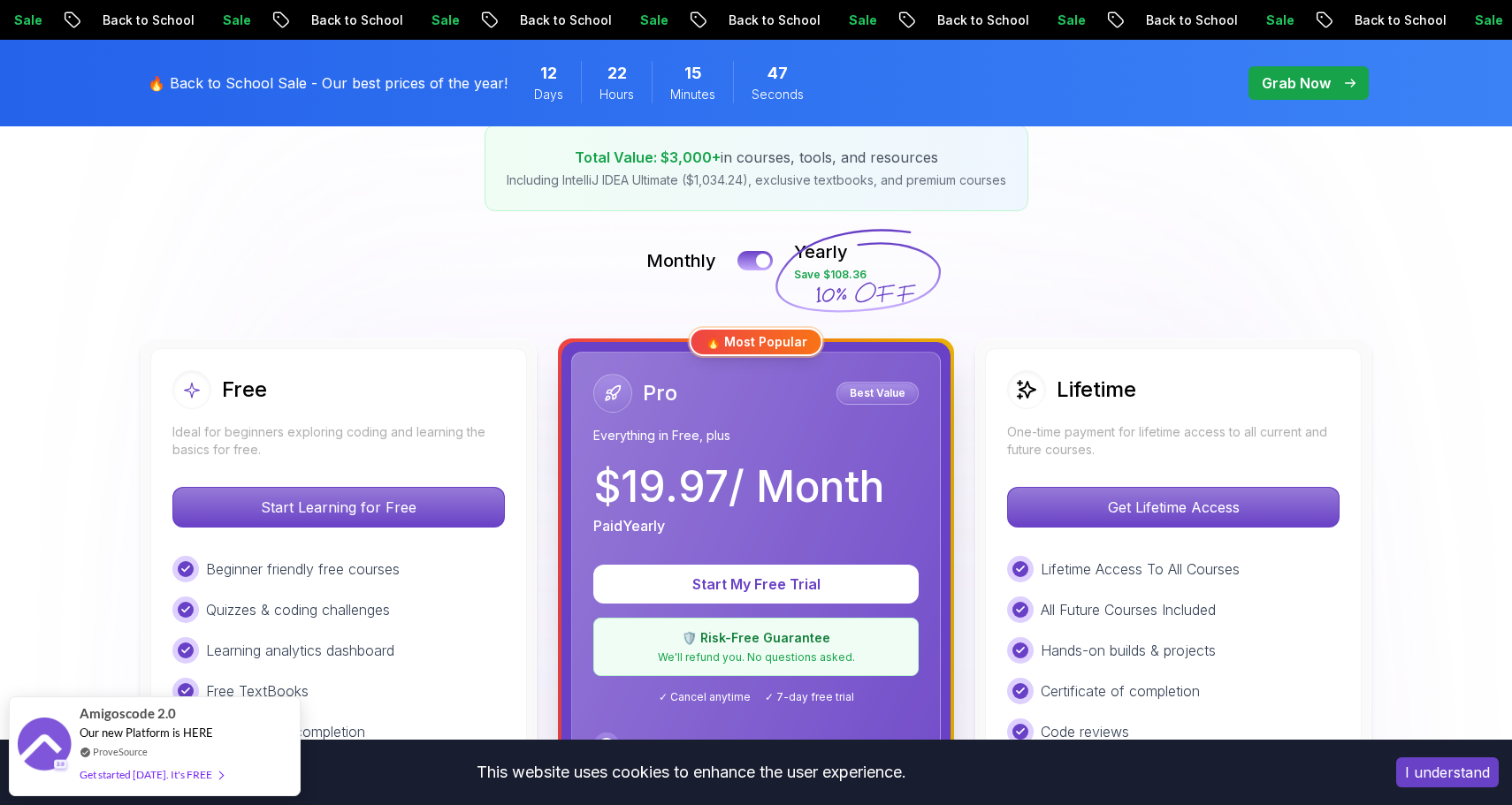
scroll to position [349, 0]
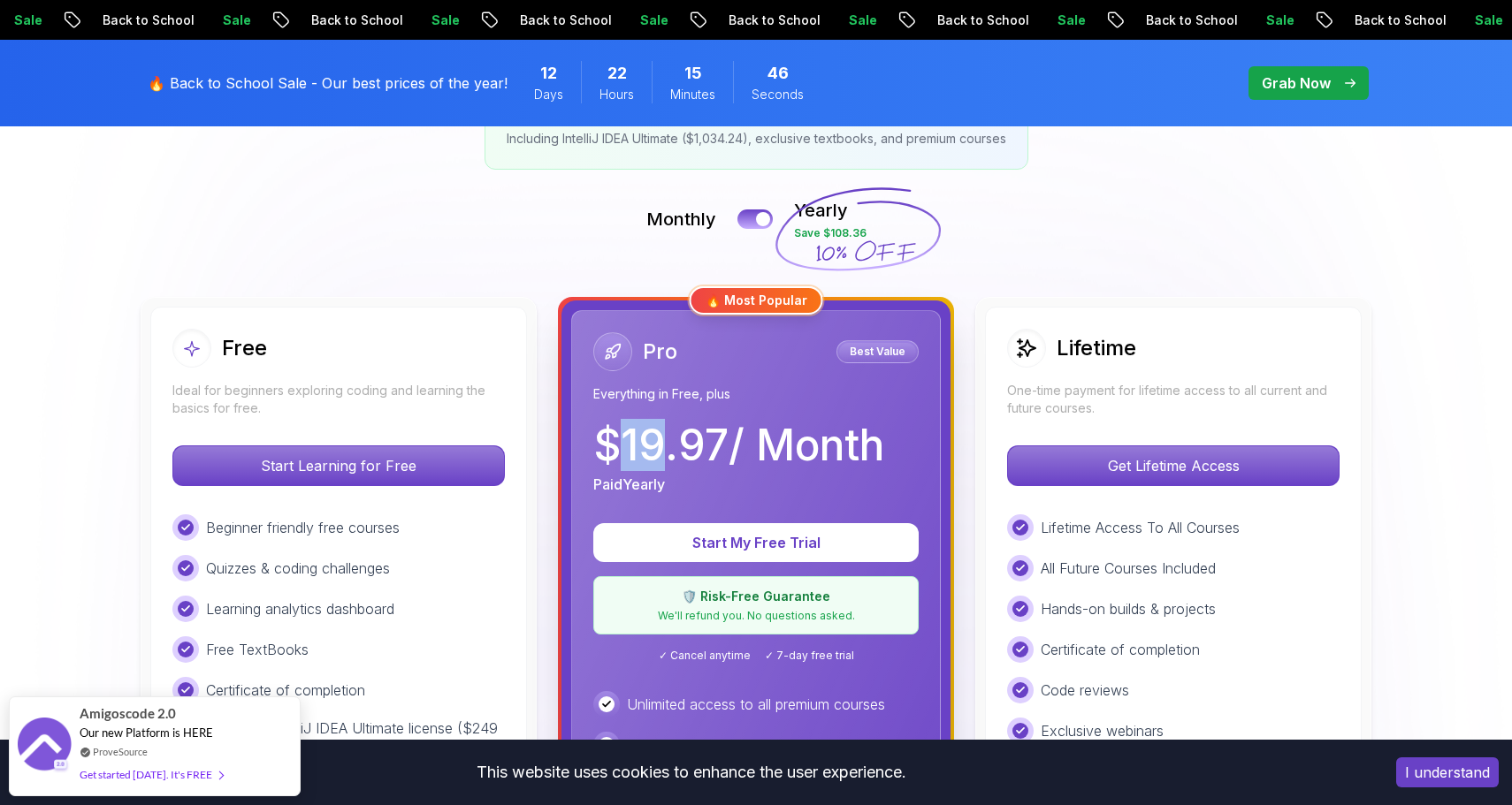
drag, startPoint x: 620, startPoint y: 435, endPoint x: 699, endPoint y: 435, distance: 79.0
click at [695, 435] on p "$ 19.97 / Month" at bounding box center [738, 446] width 291 height 43
click at [699, 435] on p "$ 19.97 / Month" at bounding box center [738, 446] width 291 height 43
drag, startPoint x: 733, startPoint y: 432, endPoint x: 617, endPoint y: 432, distance: 116.0
click at [617, 432] on p "$ 19.97 / Month" at bounding box center [738, 446] width 291 height 43
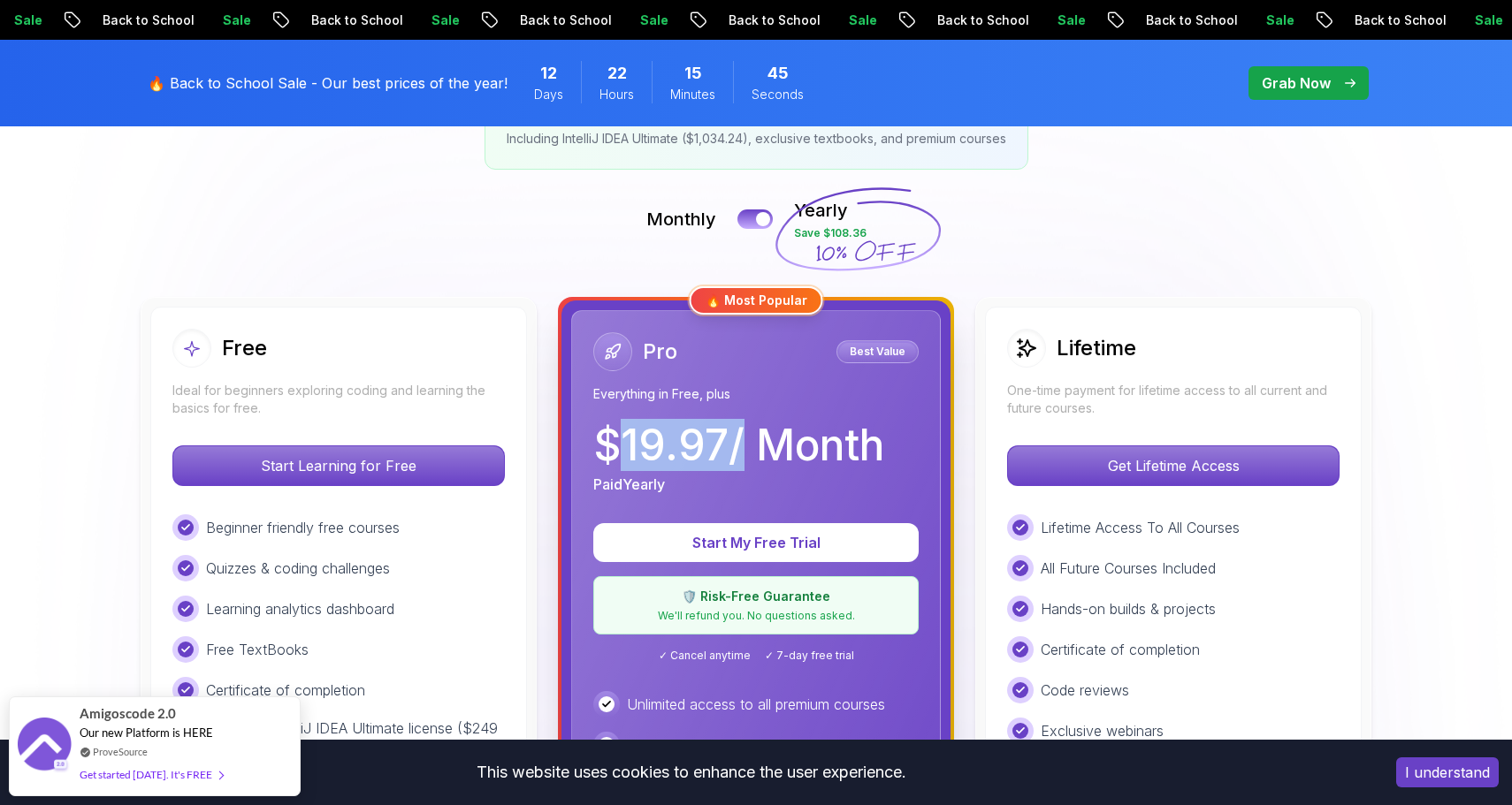
click at [617, 432] on p "$ 19.97 / Month" at bounding box center [738, 446] width 291 height 43
drag, startPoint x: 617, startPoint y: 432, endPoint x: 719, endPoint y: 432, distance: 102.0
click at [717, 432] on p "$ 19.97 / Month" at bounding box center [738, 446] width 291 height 43
click at [719, 432] on p "$ 19.97 / Month" at bounding box center [738, 446] width 291 height 43
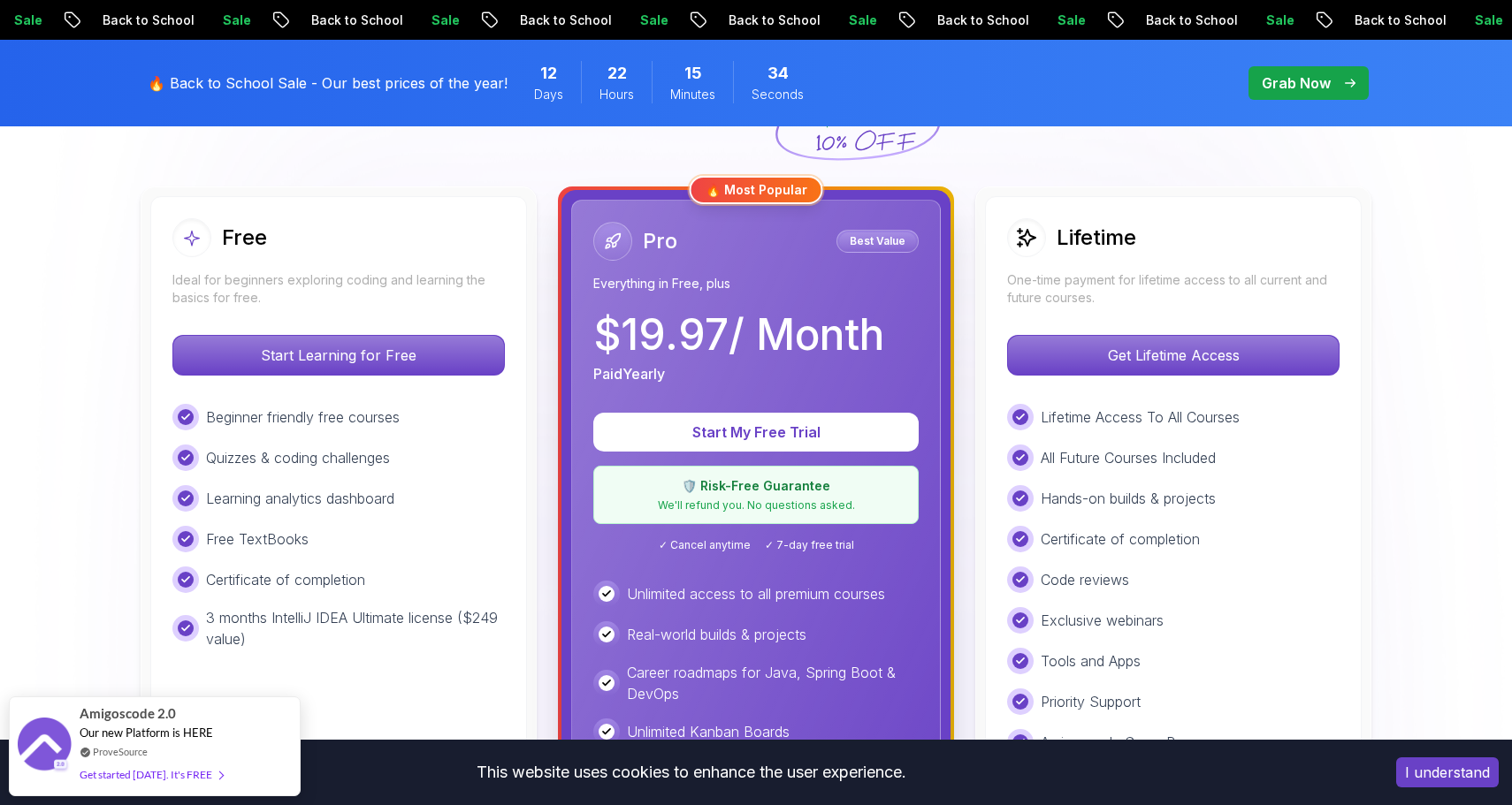
scroll to position [469, 0]
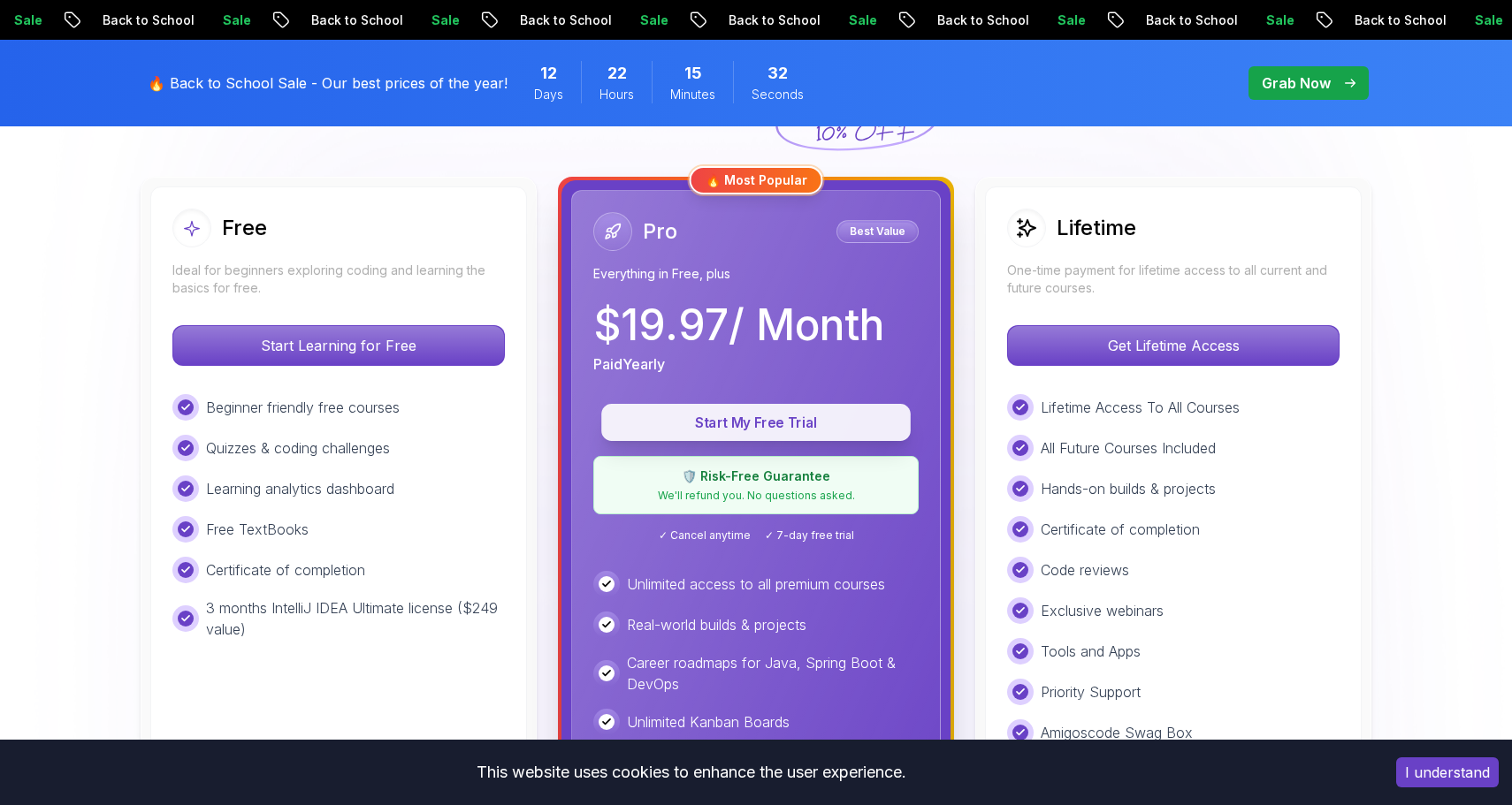
click at [713, 417] on p "Start My Free Trial" at bounding box center [756, 423] width 269 height 20
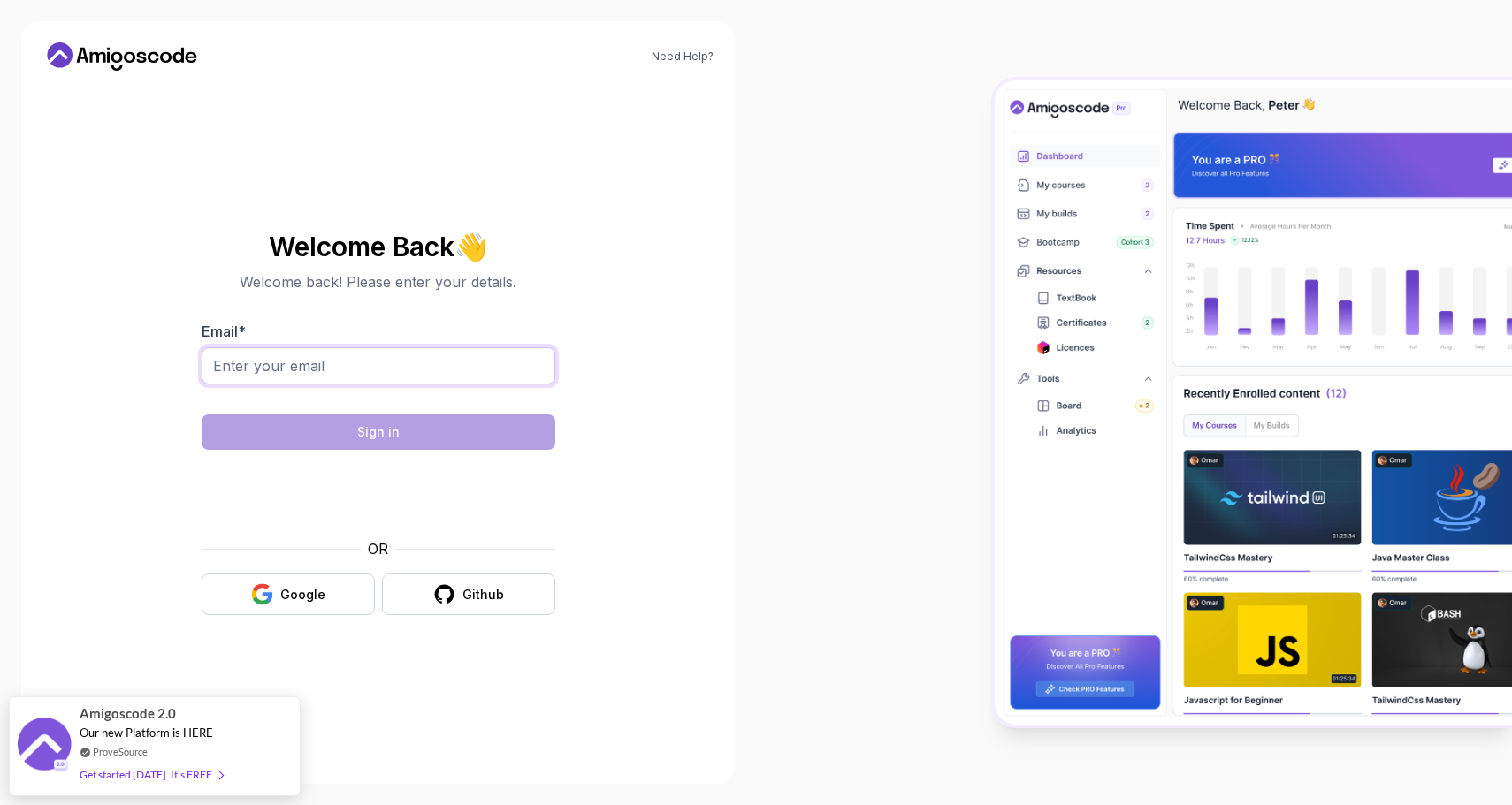
click at [328, 362] on input "Email *" at bounding box center [378, 366] width 354 height 37
type input "vnksiddhu@gmail.com"
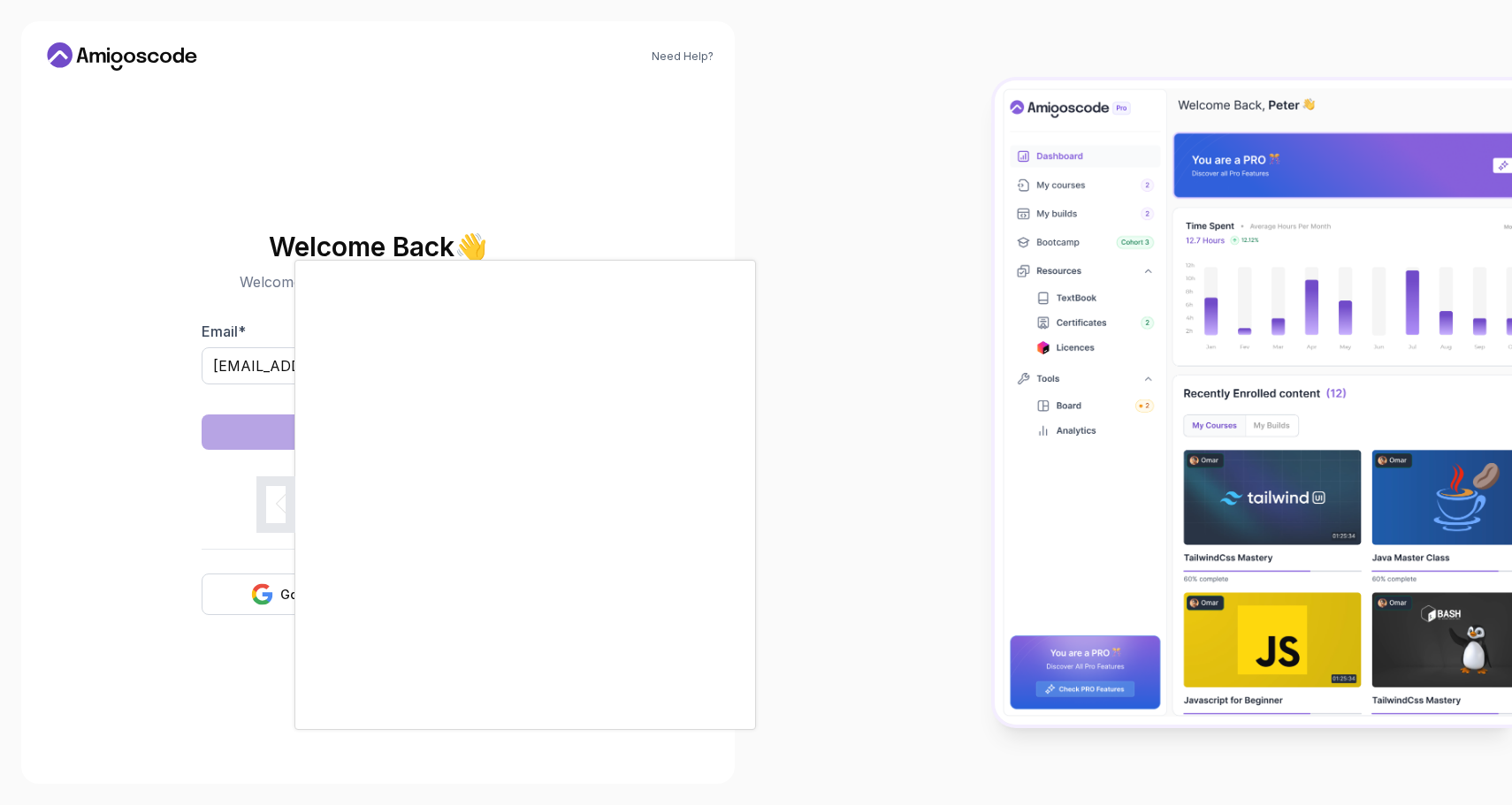
click at [227, 551] on div at bounding box center [756, 402] width 1512 height 805
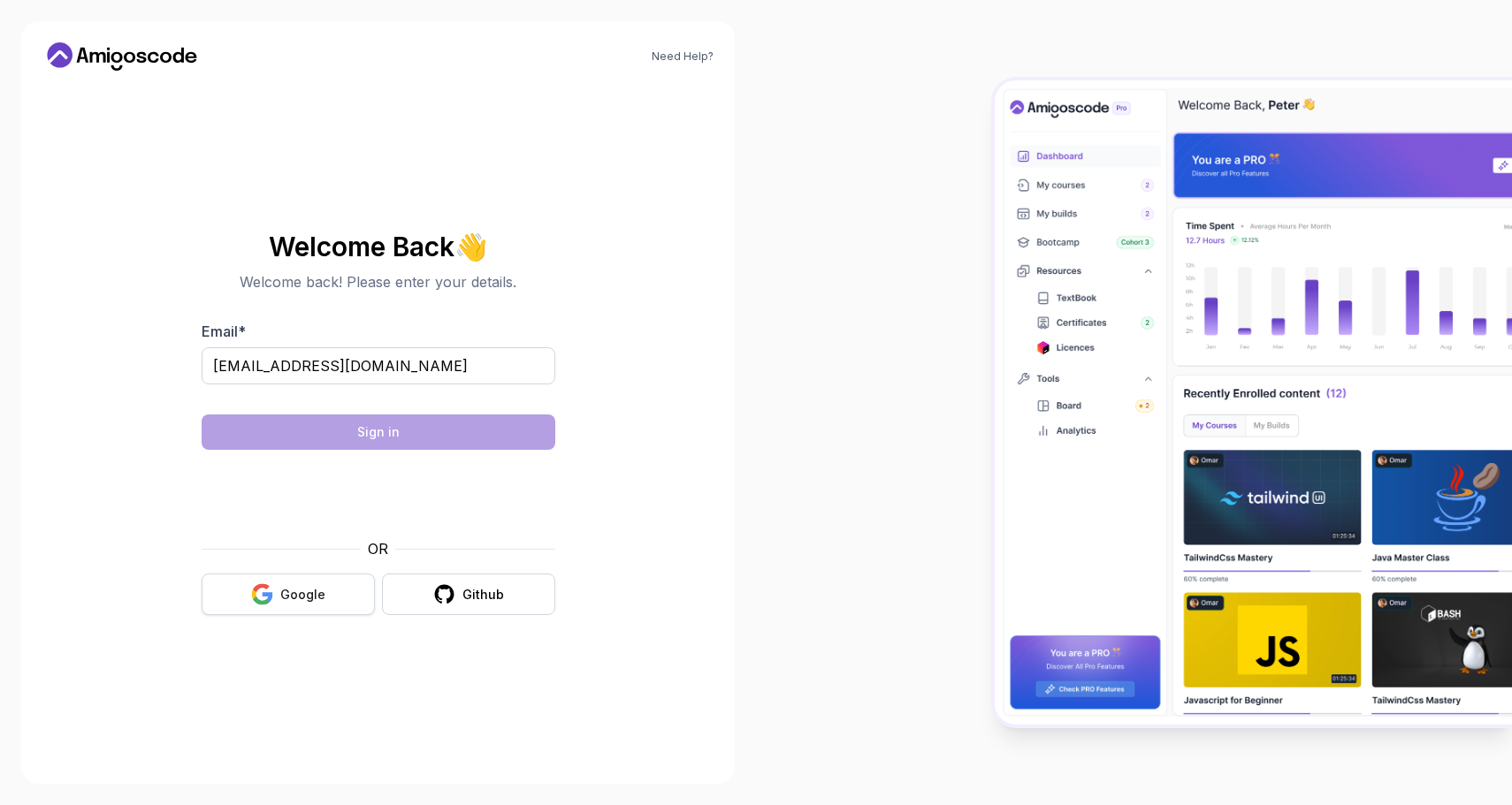
click at [261, 588] on icon "button" at bounding box center [262, 594] width 22 height 22
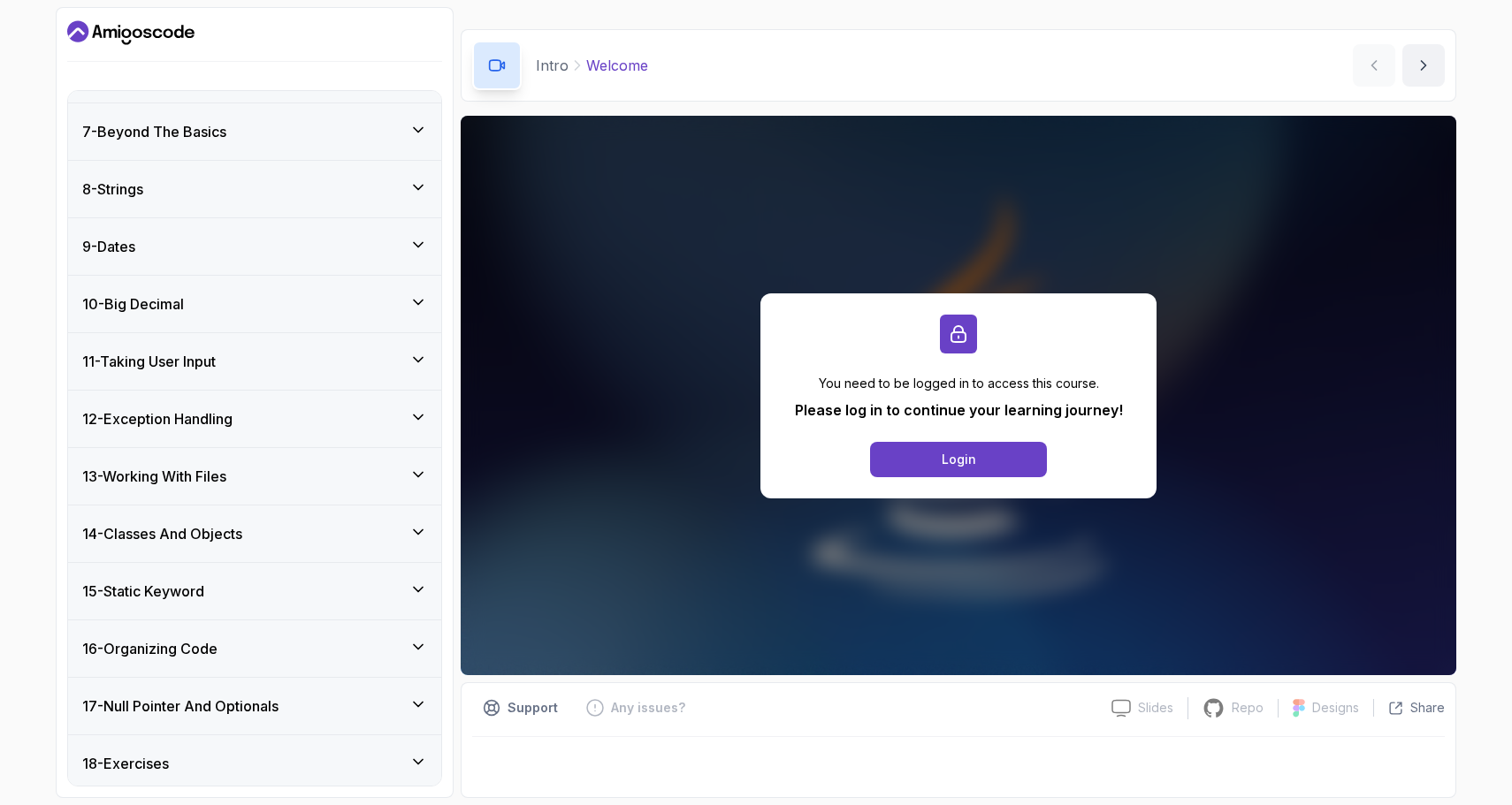
scroll to position [544, 0]
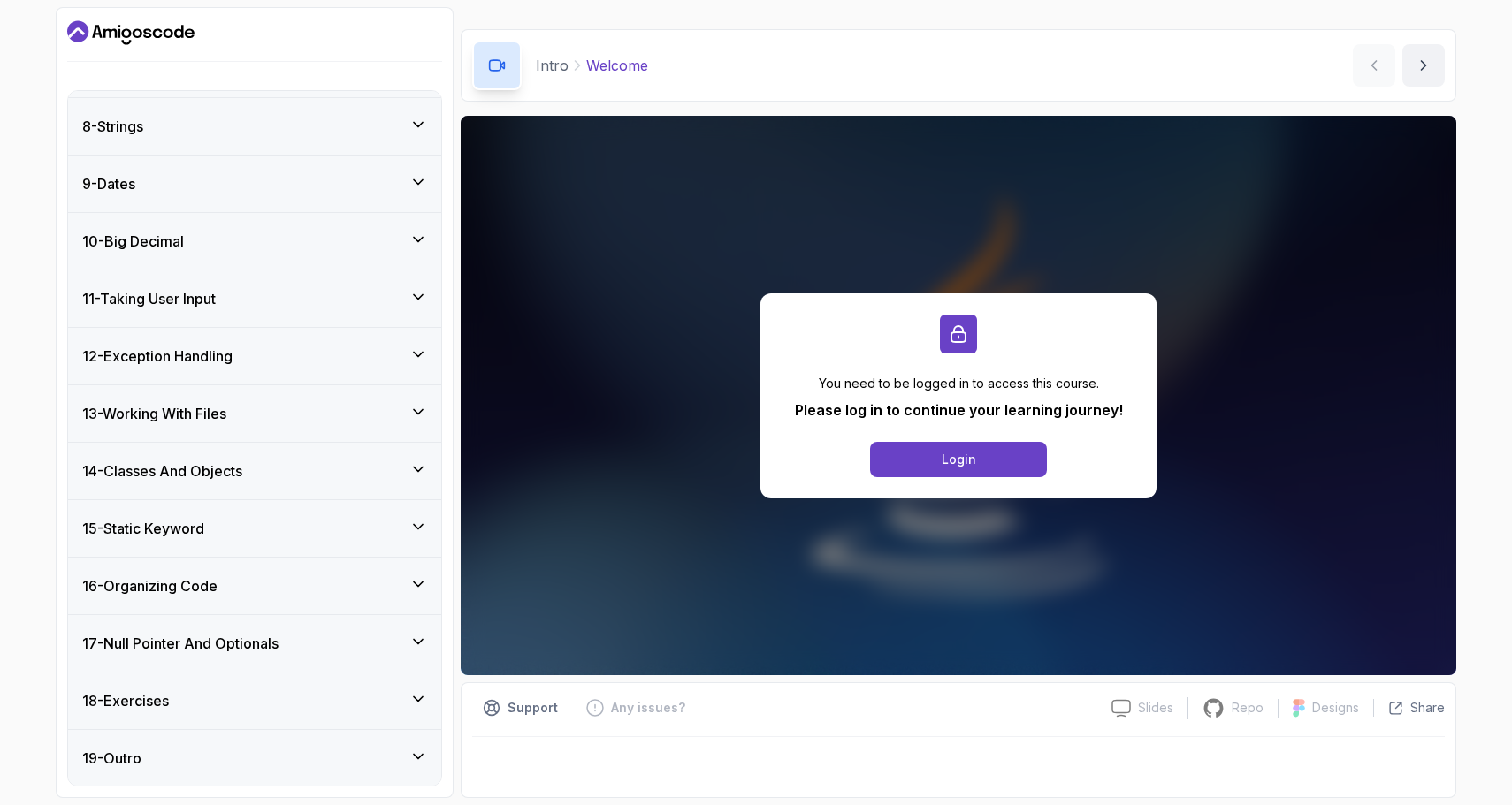
click at [395, 277] on div "11 - Taking User Input" at bounding box center [254, 299] width 373 height 56
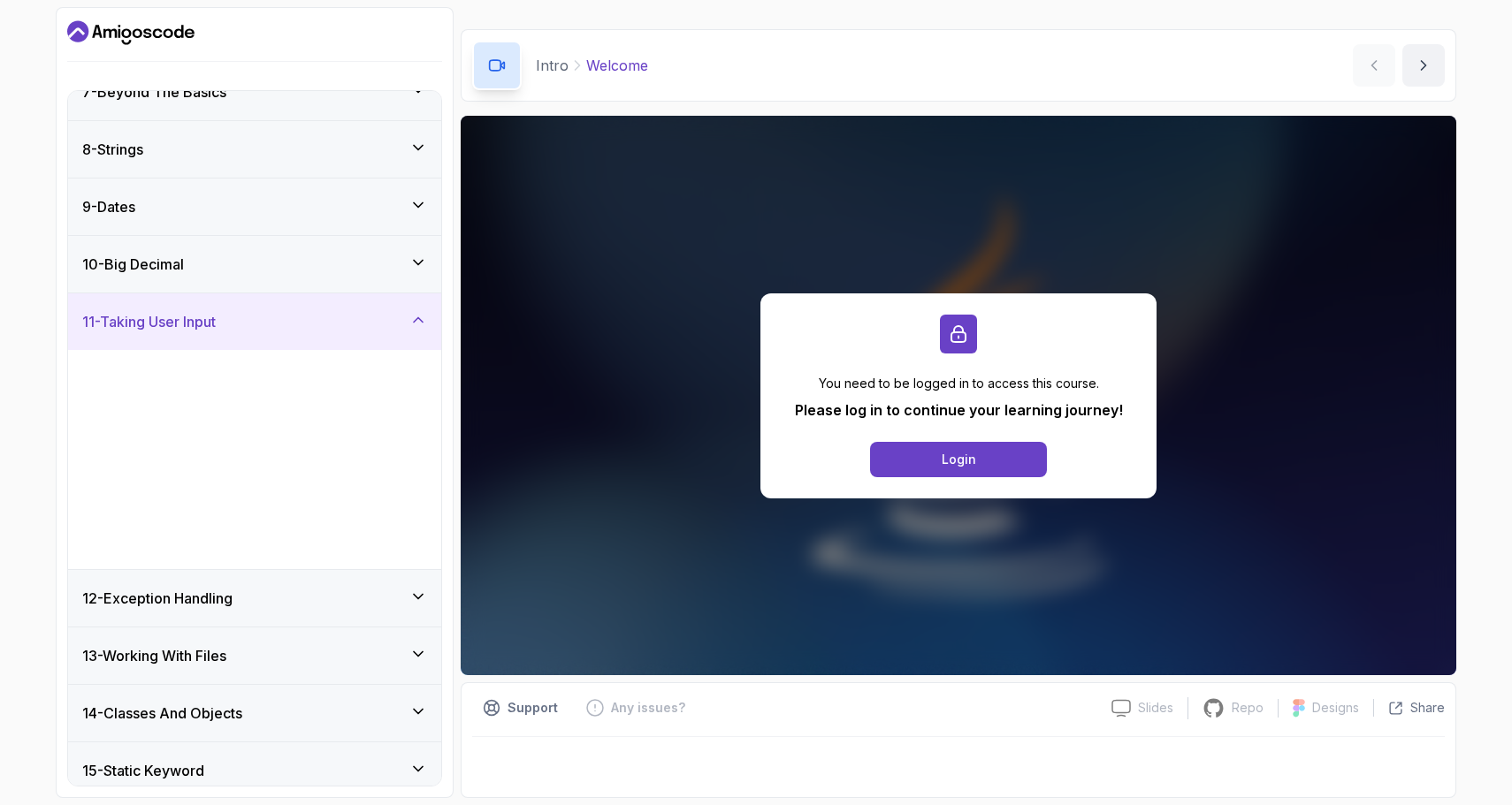
scroll to position [395, 0]
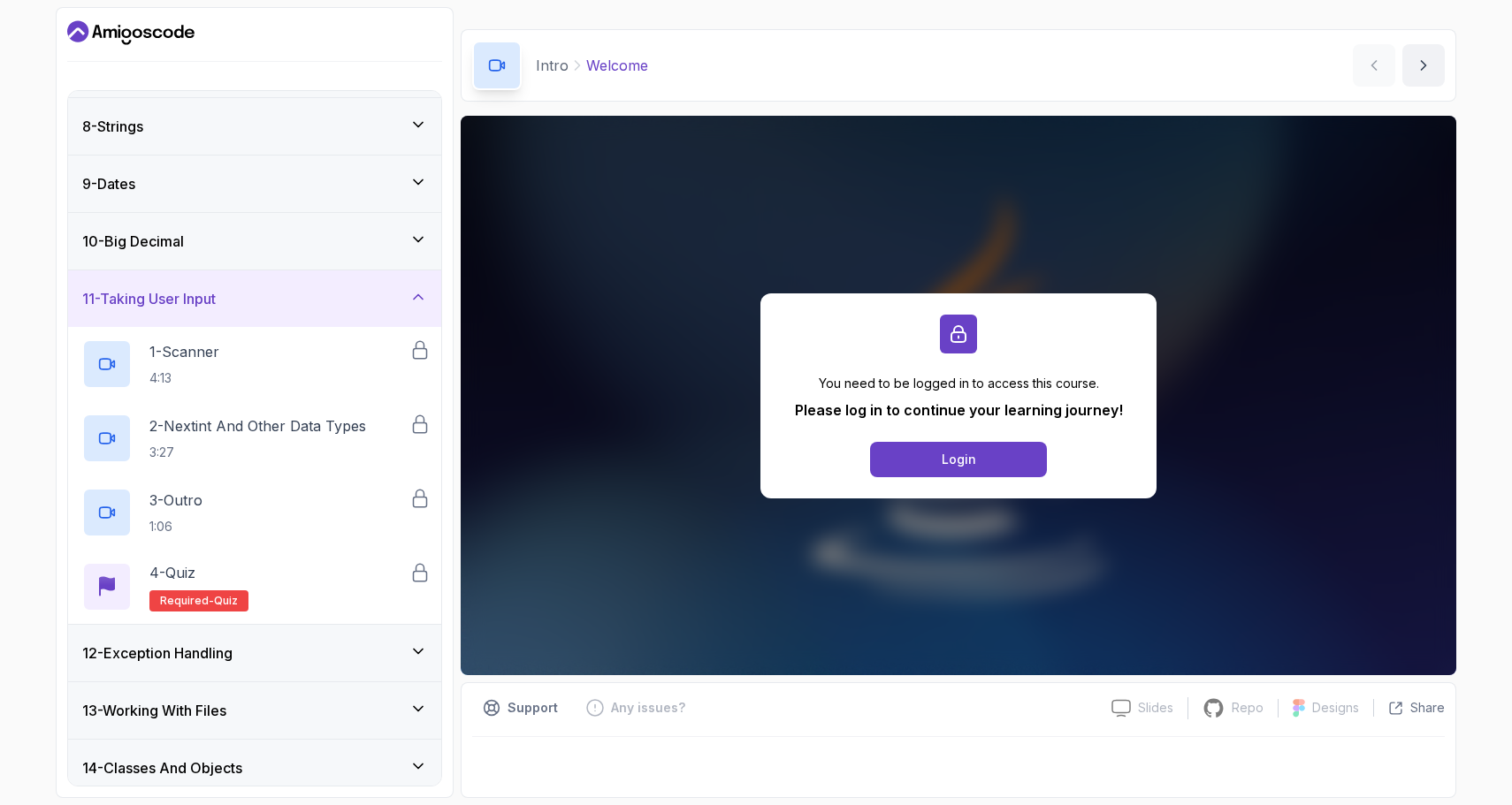
click at [395, 289] on div "11 - Taking User Input" at bounding box center [254, 299] width 344 height 21
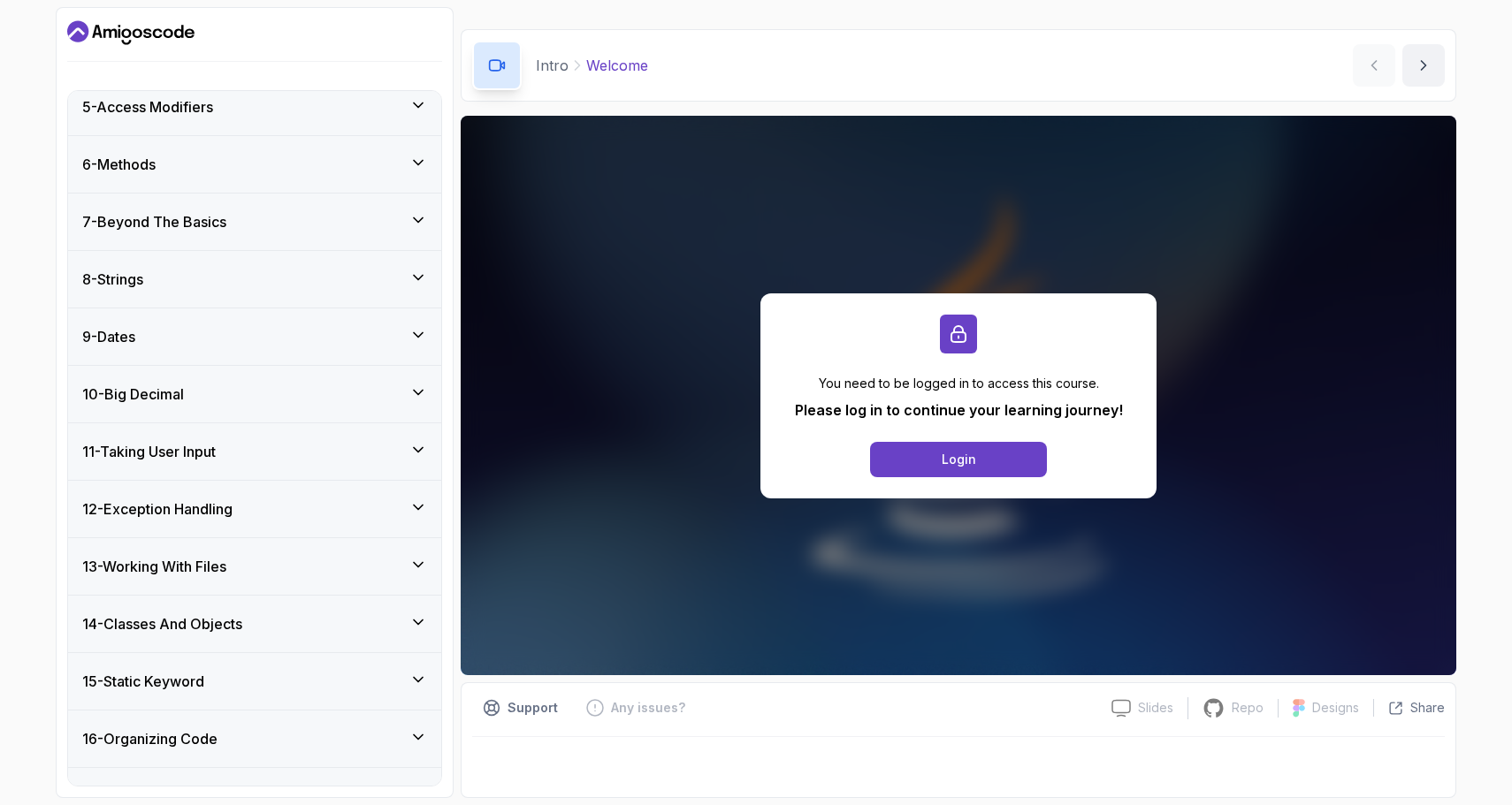
scroll to position [146, 0]
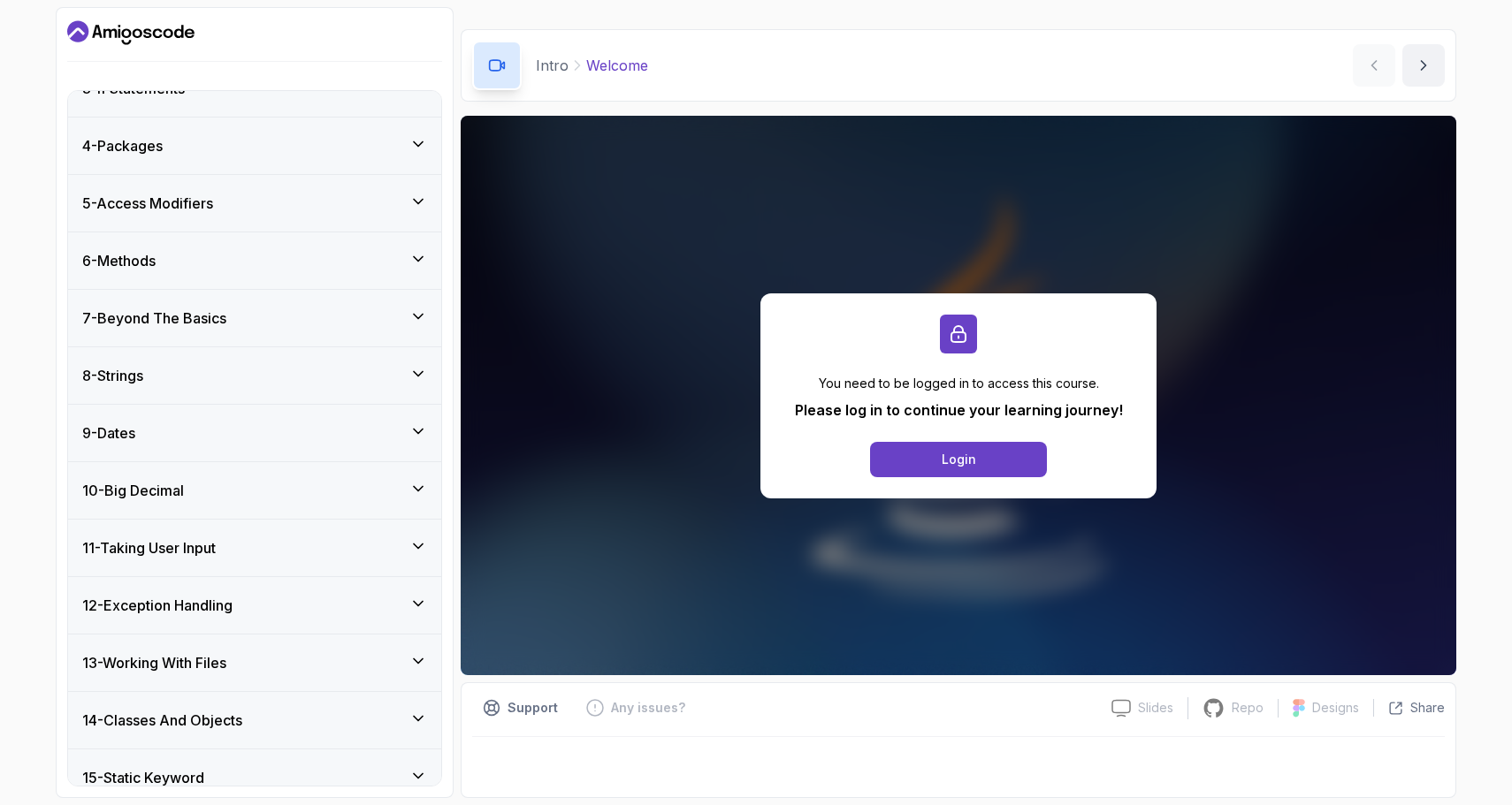
click at [273, 151] on div "4 - Packages" at bounding box center [254, 146] width 344 height 21
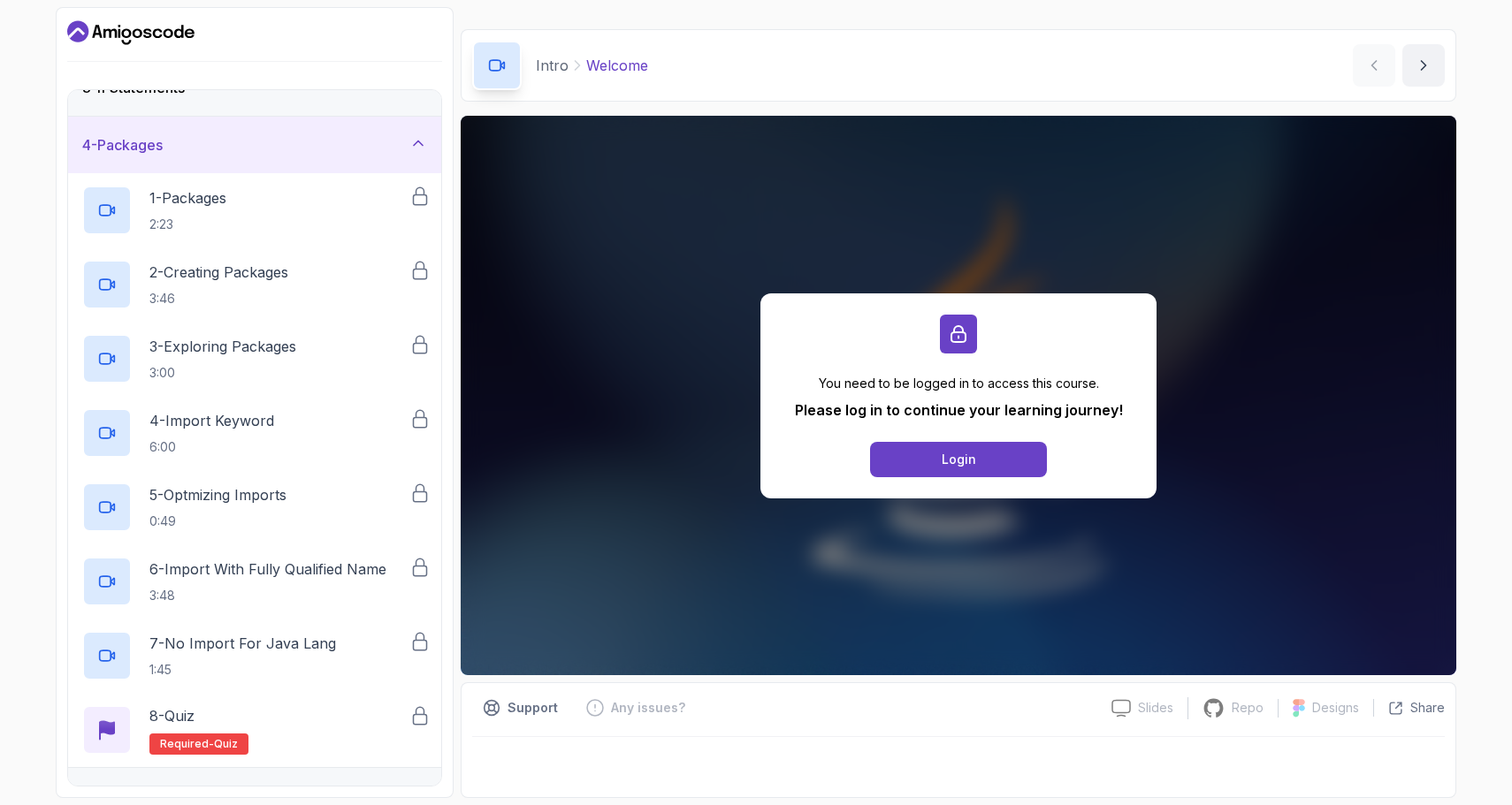
click at [272, 151] on div "4 - Packages" at bounding box center [254, 145] width 344 height 21
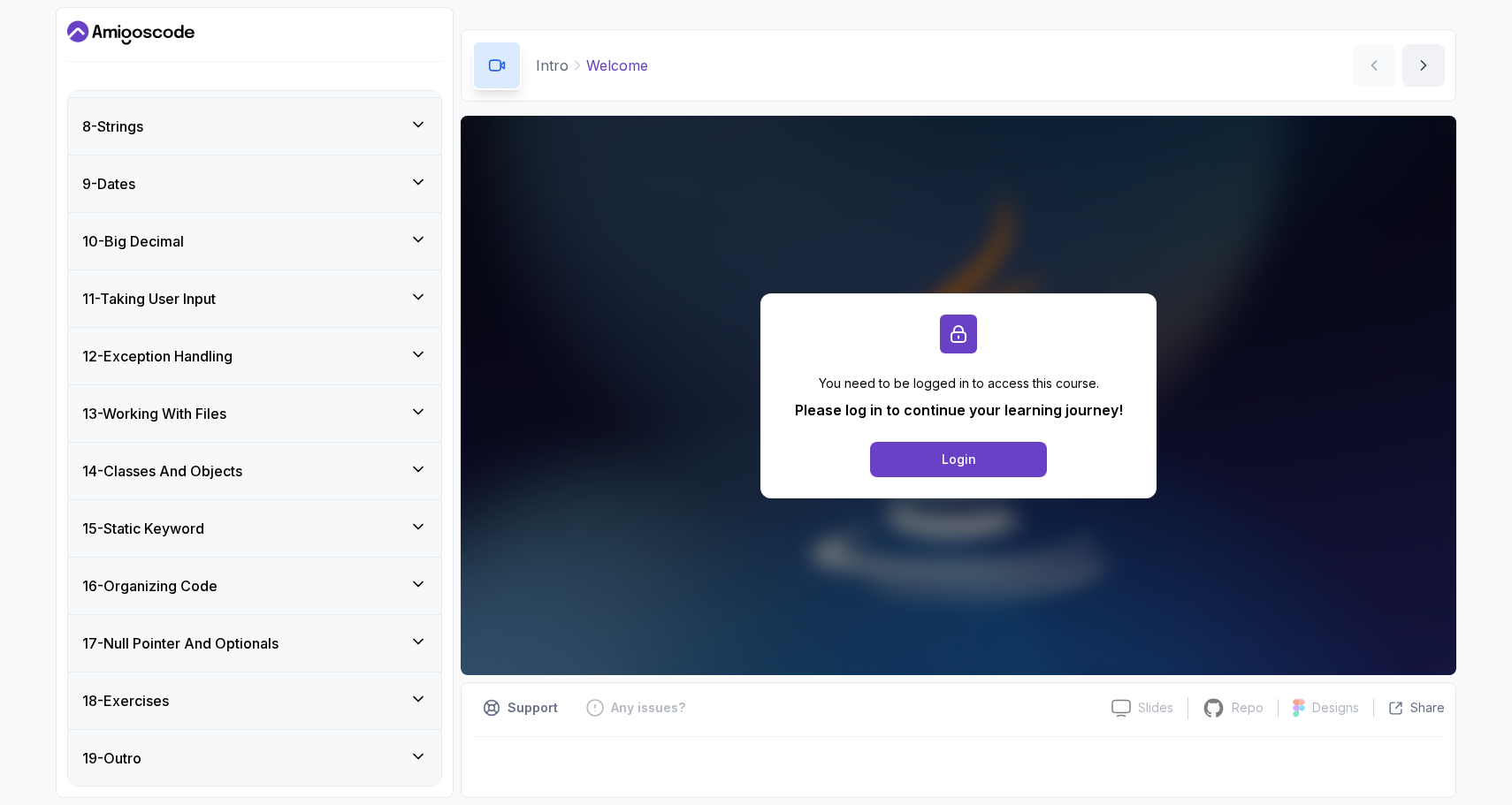
scroll to position [0, 0]
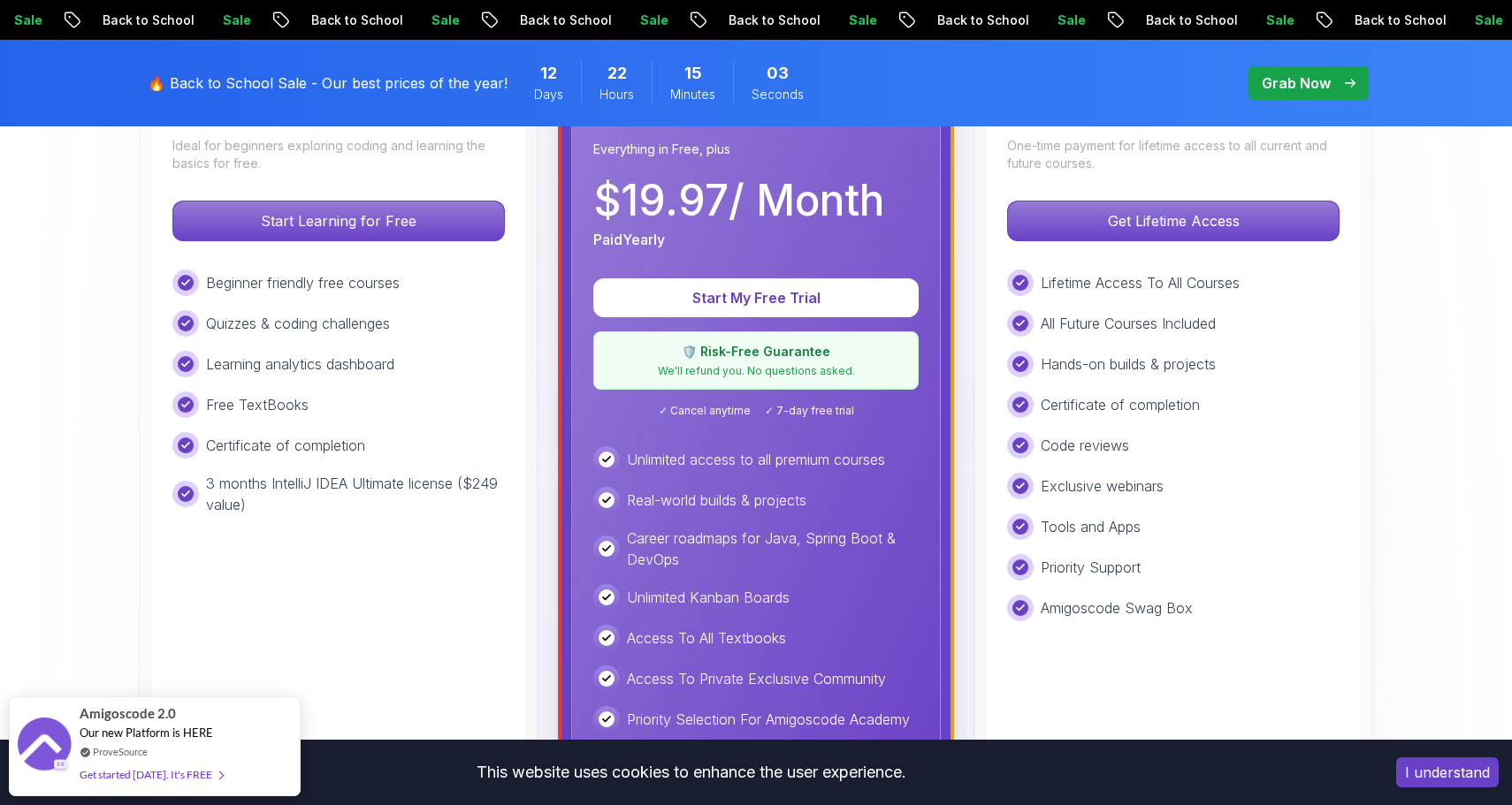
scroll to position [590, 0]
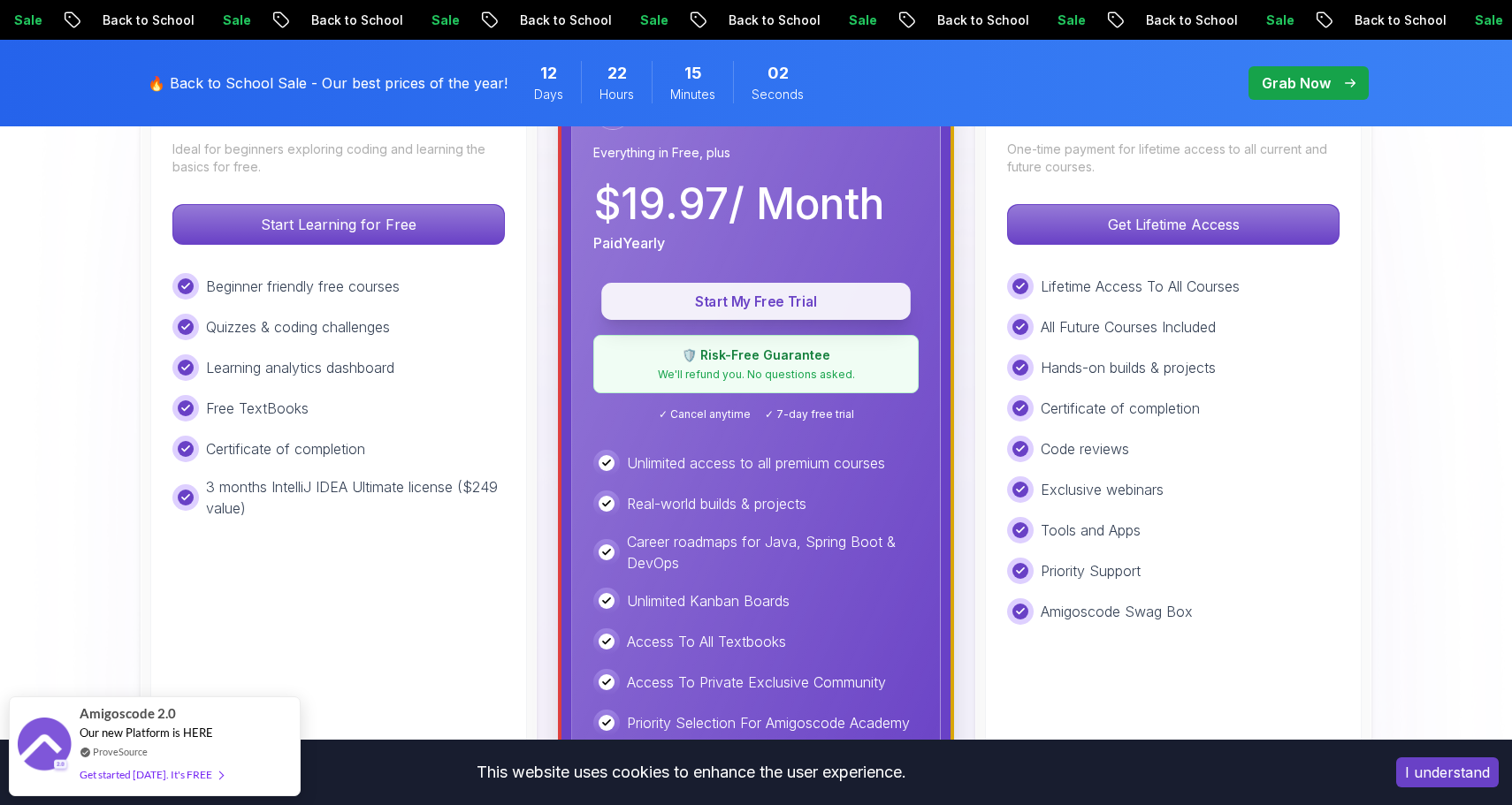
click at [647, 303] on p "Start My Free Trial" at bounding box center [756, 302] width 269 height 20
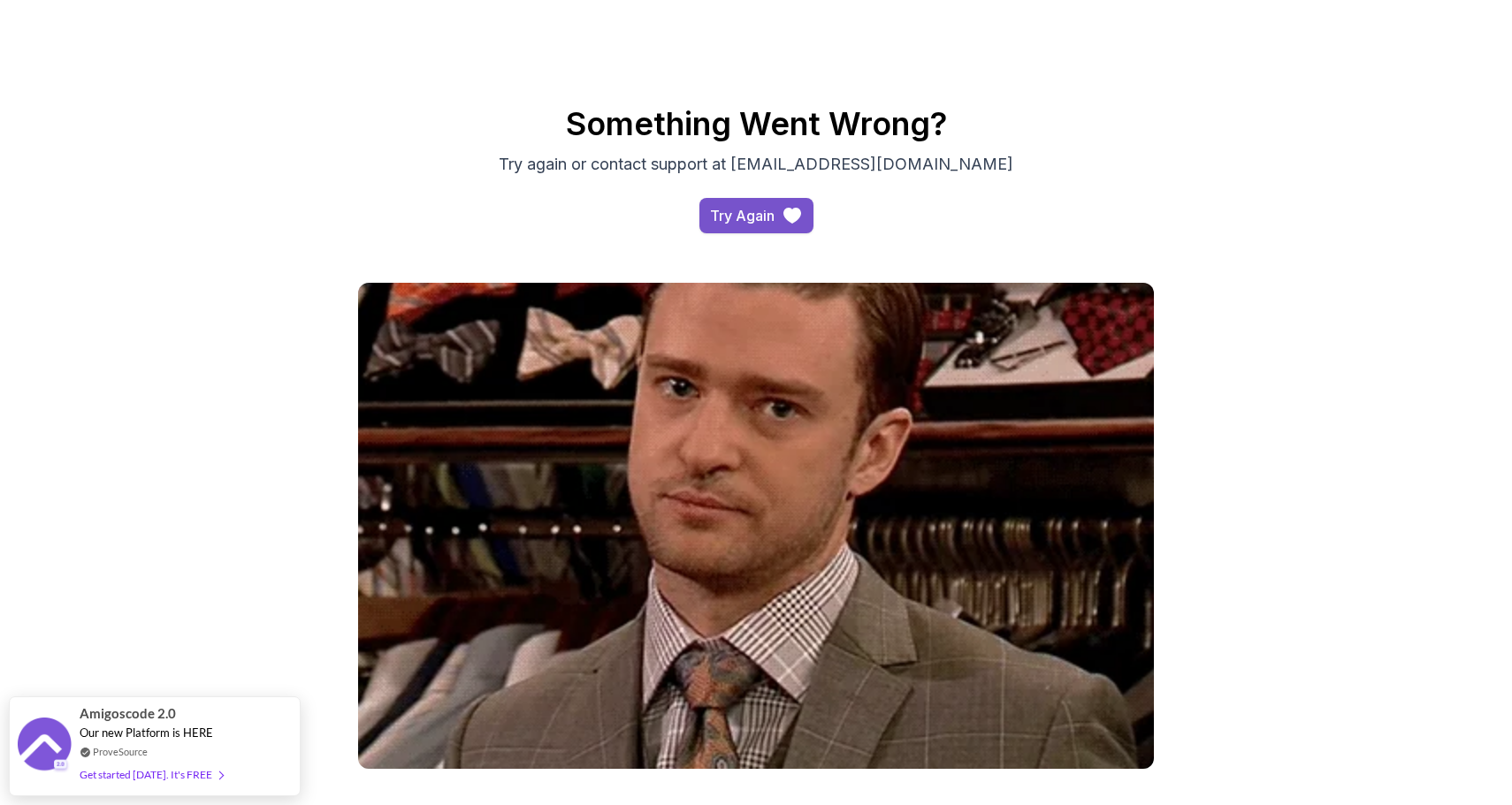
click at [719, 222] on div "Try Again" at bounding box center [742, 216] width 65 height 21
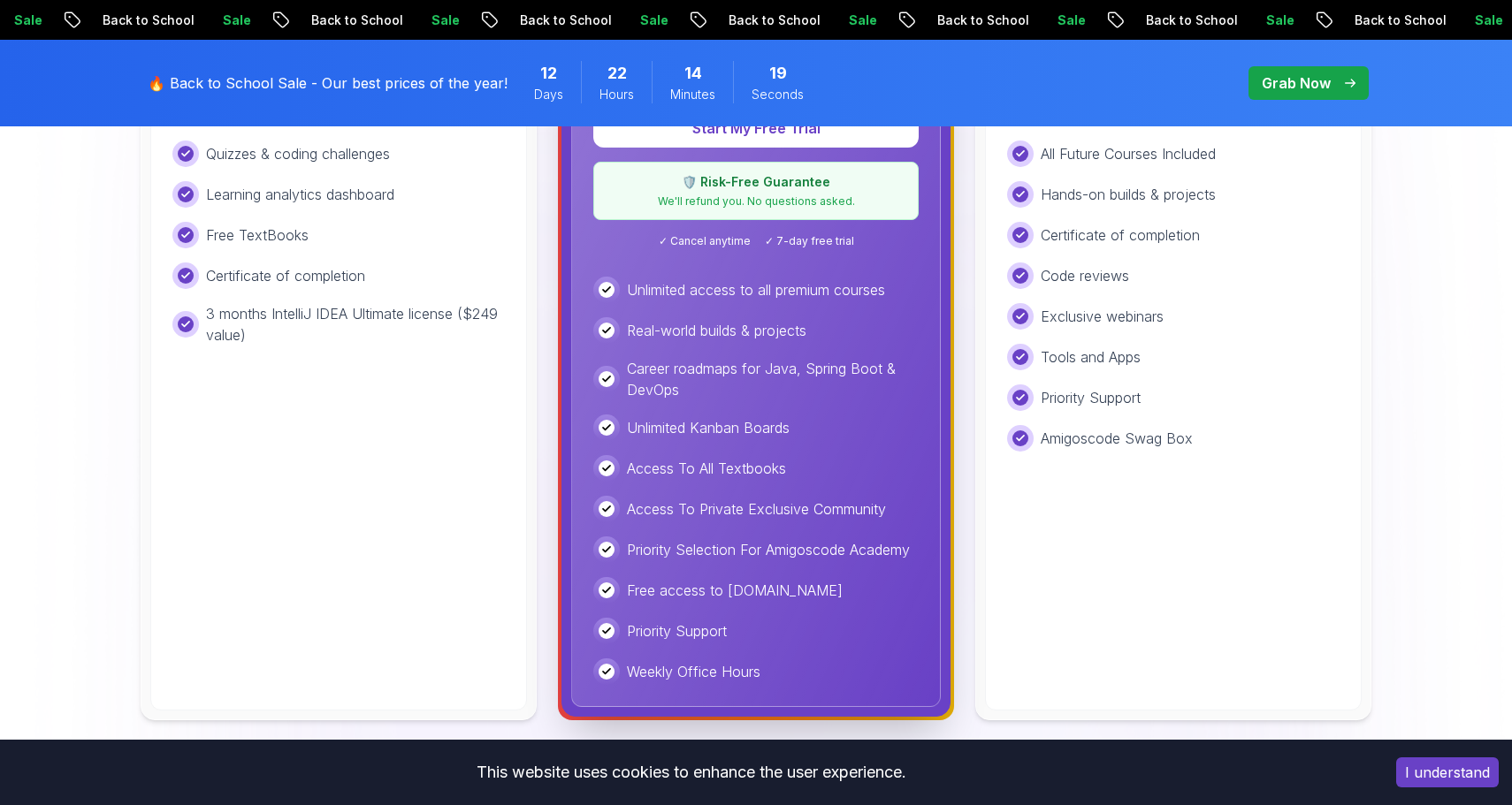
scroll to position [768, 0]
